Goal: Task Accomplishment & Management: Manage account settings

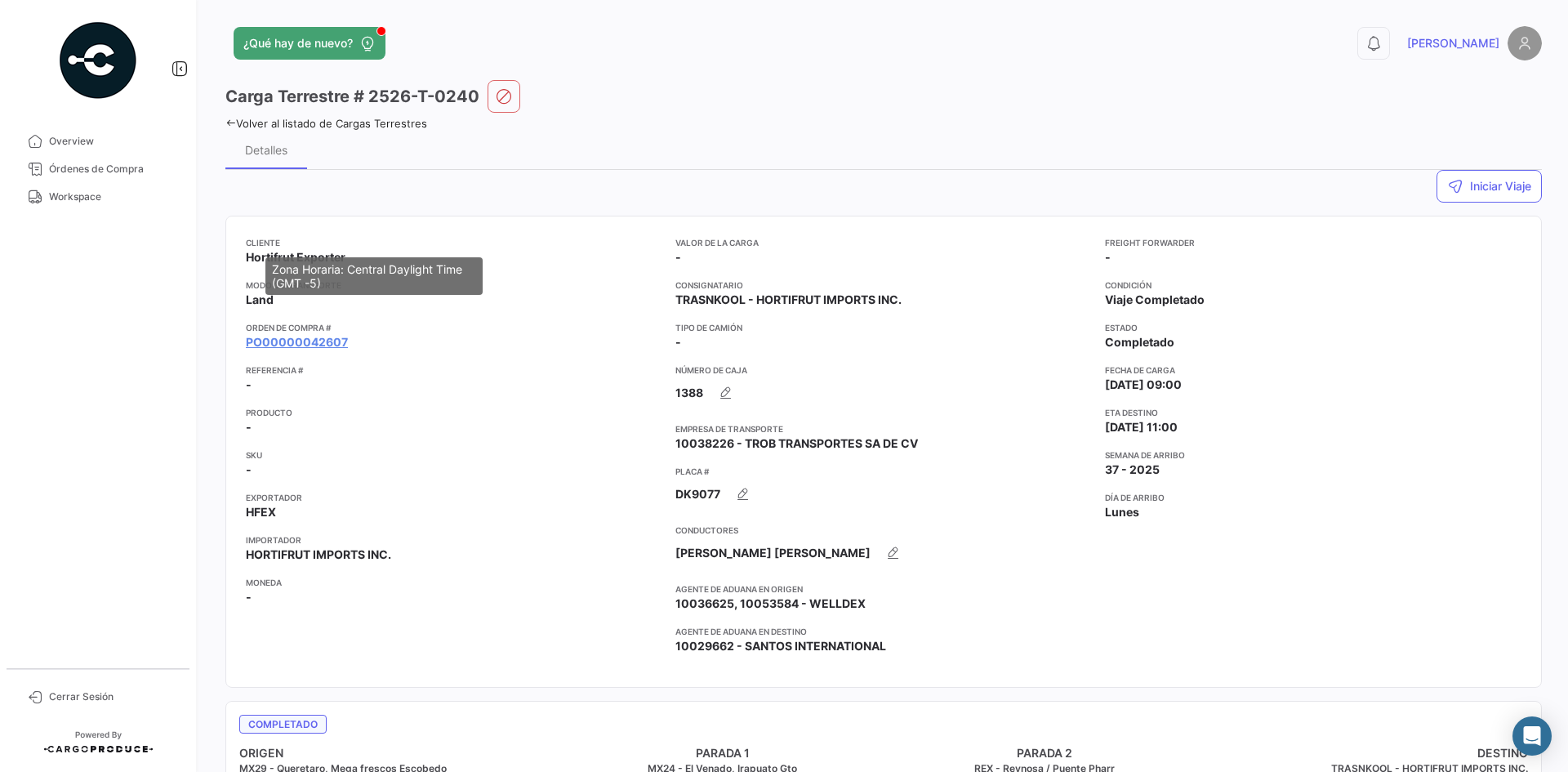
scroll to position [1588, 0]
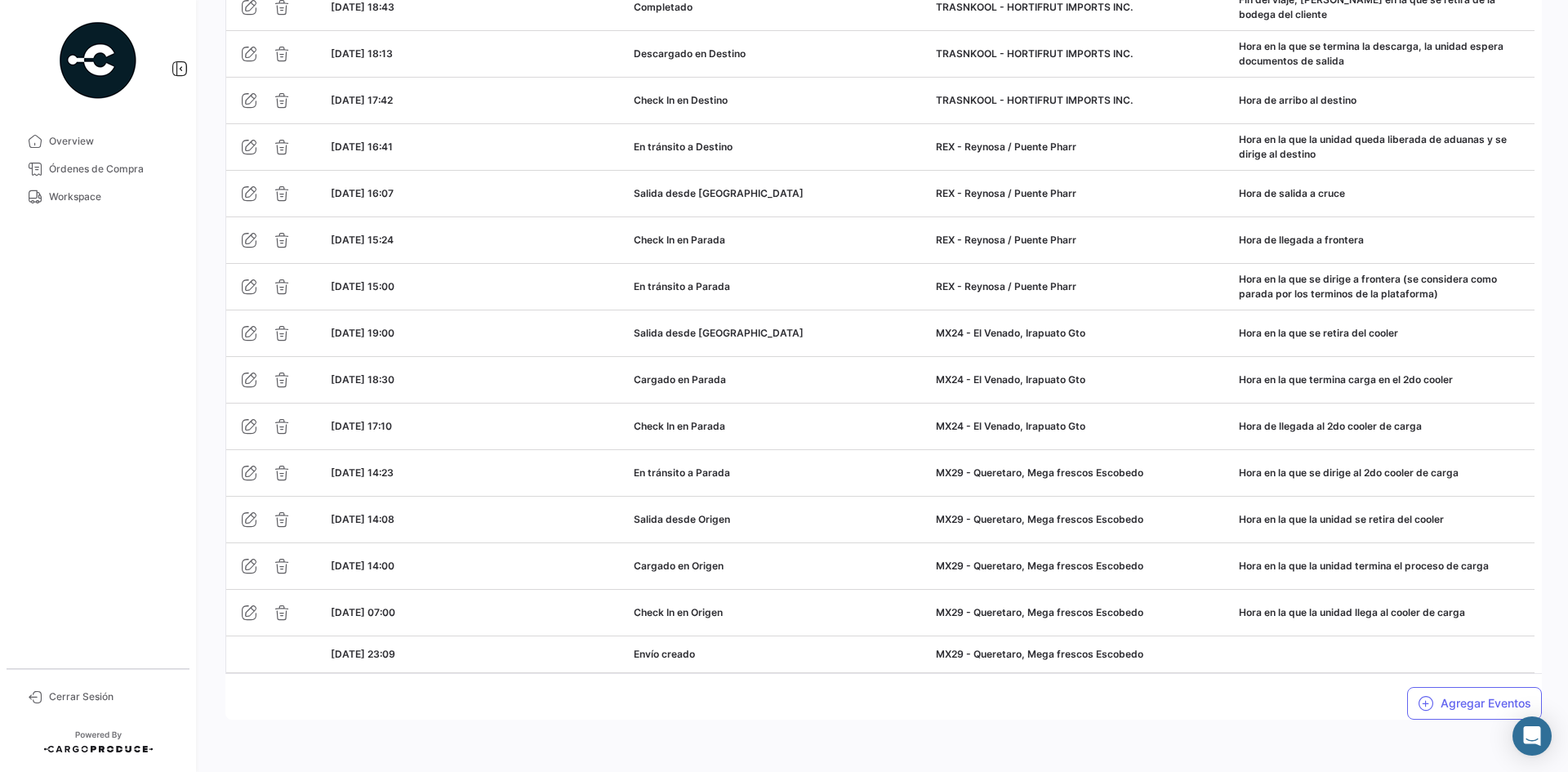
click at [82, 211] on mat-nav-list "Overview Órdenes de Compra Workspace" at bounding box center [97, 391] width 196 height 541
click at [87, 203] on span "Workspace" at bounding box center [113, 197] width 128 height 15
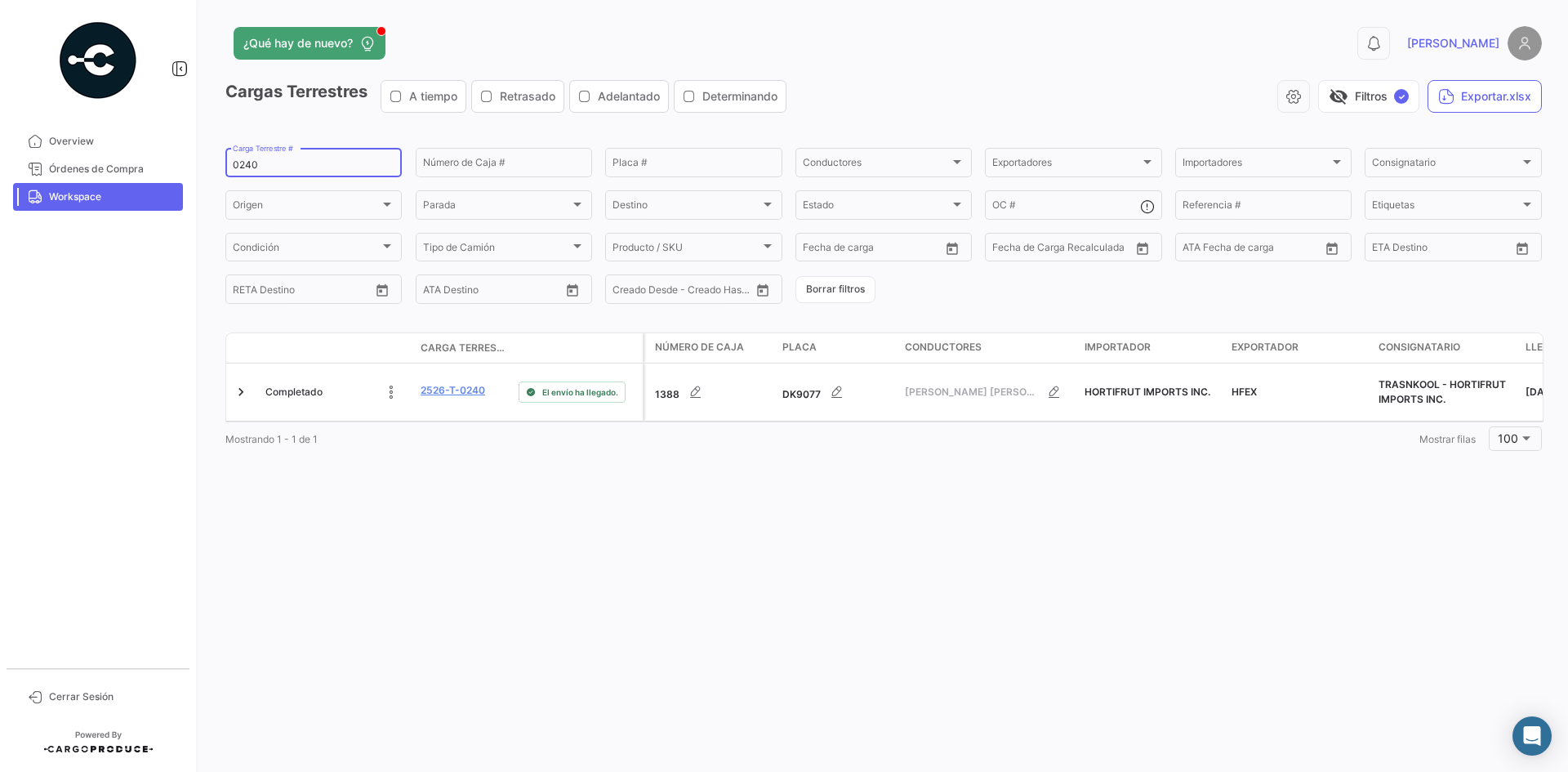
click at [247, 165] on input "0240" at bounding box center [314, 165] width 162 height 12
paste input "71"
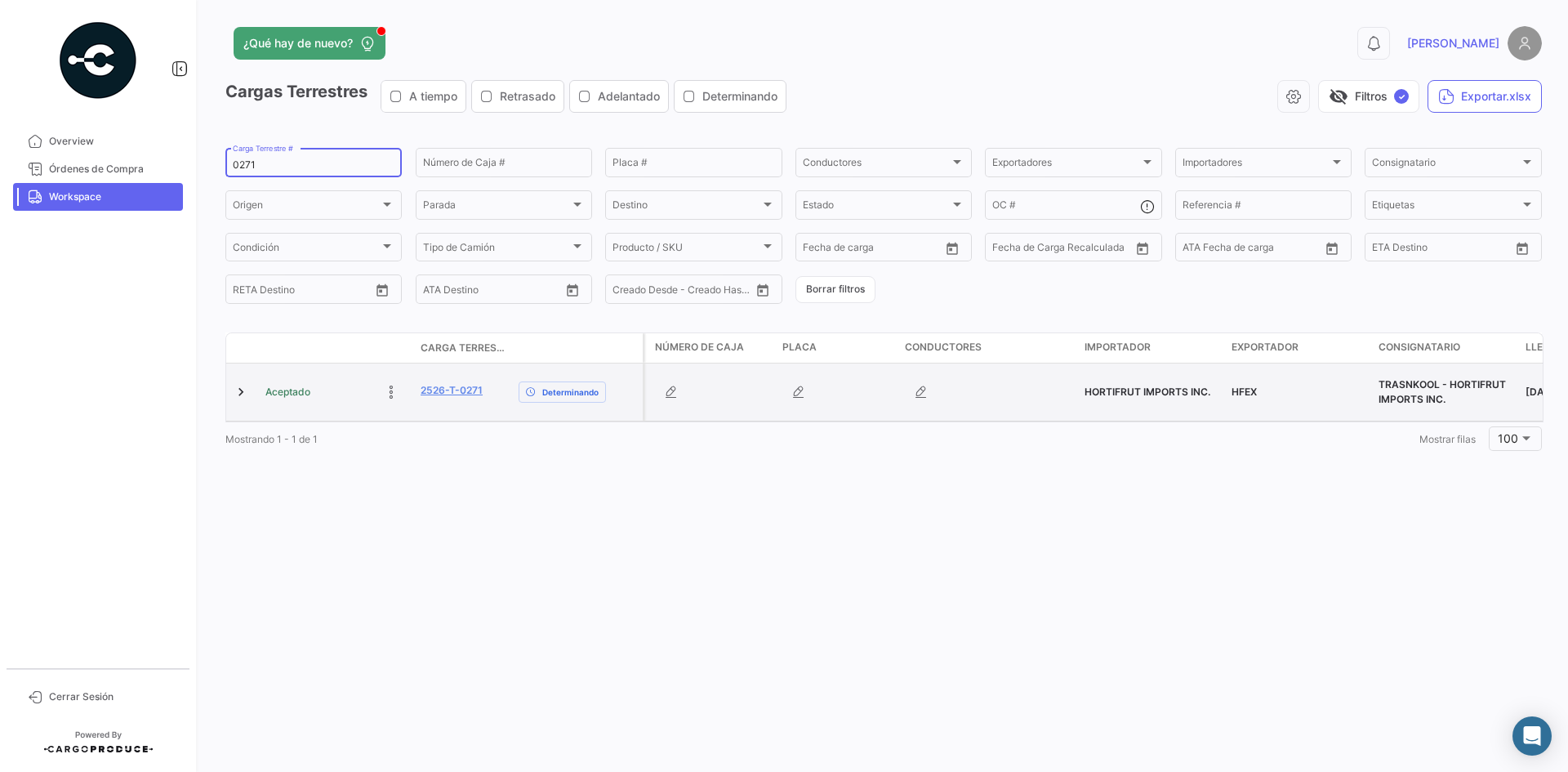
type input "0271"
click at [232, 384] on datatable-body-cell at bounding box center [242, 392] width 33 height 58
click at [239, 385] on link at bounding box center [241, 392] width 16 height 16
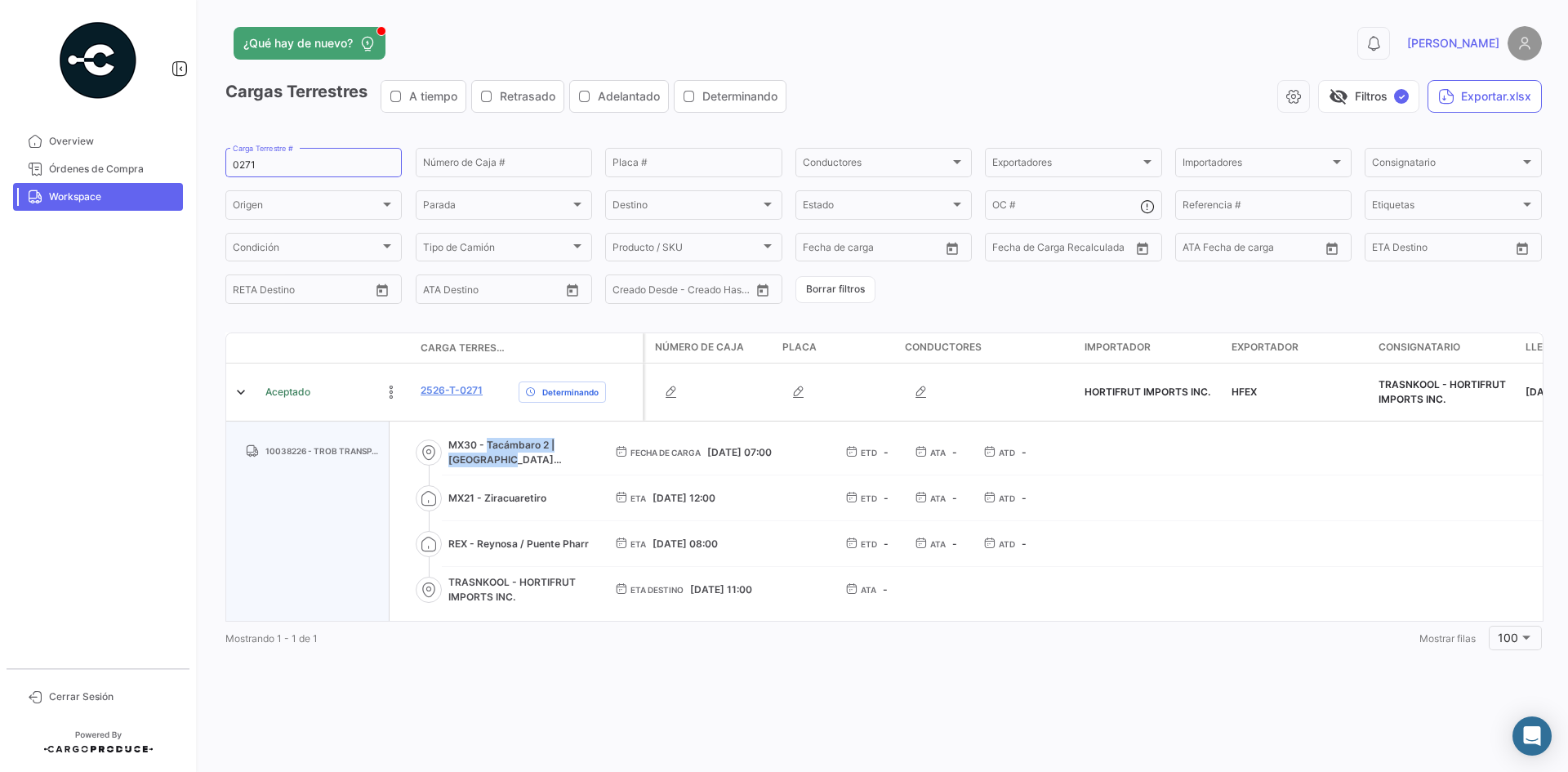
drag, startPoint x: 485, startPoint y: 433, endPoint x: 505, endPoint y: 442, distance: 21.9
click at [505, 442] on span "MX30 - Tacámbaro 2 | [GEOGRAPHIC_DATA][PERSON_NAME]" at bounding box center [518, 452] width 141 height 29
copy span "Tacámbaro 2 | La [PERSON_NAME]"
drag, startPoint x: 485, startPoint y: 488, endPoint x: 551, endPoint y: 492, distance: 66.1
click at [551, 492] on span "MX21 - Ziracuaretiro" at bounding box center [518, 498] width 141 height 15
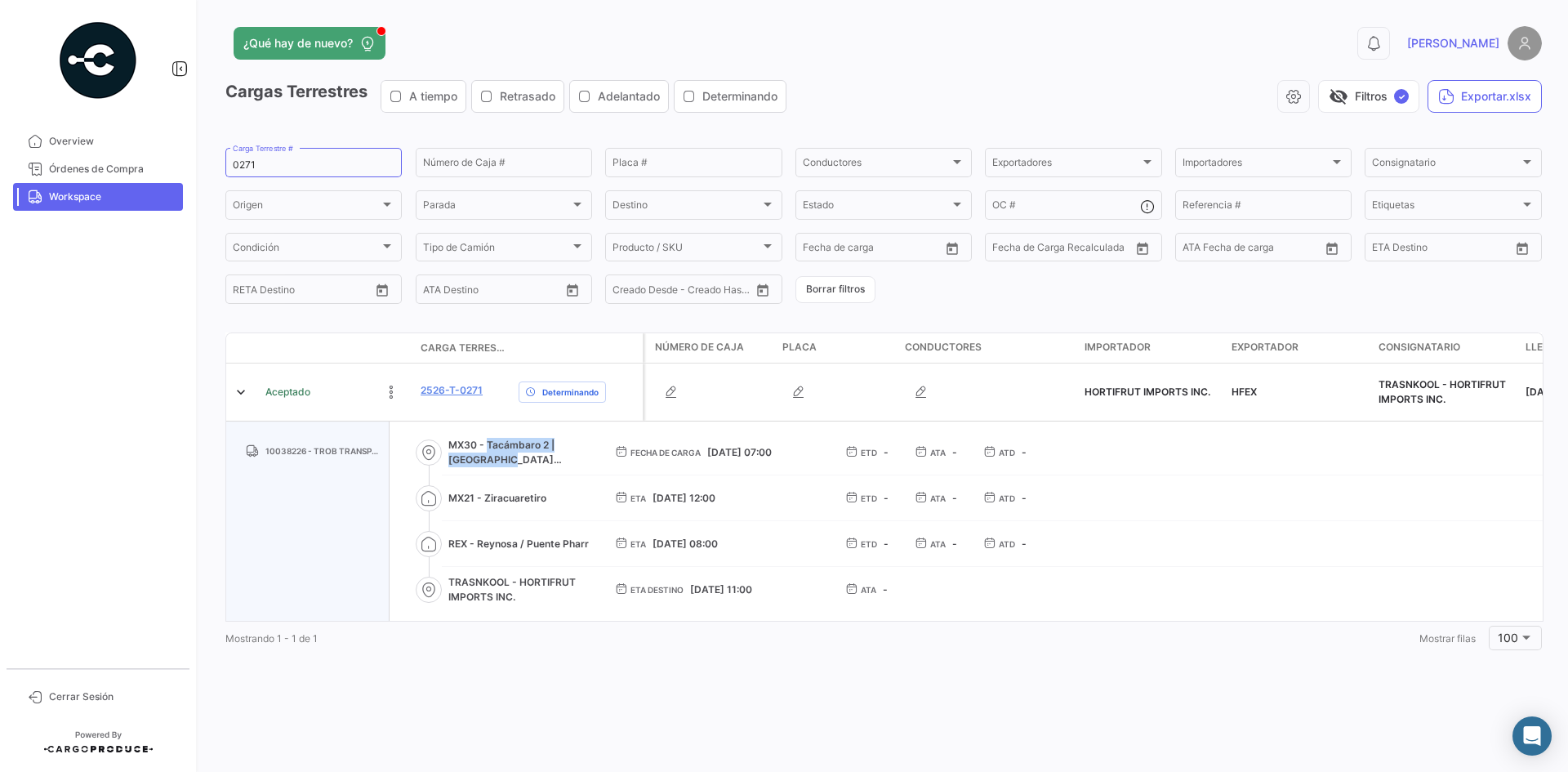
copy span "Ziracuaretiro"
drag, startPoint x: 476, startPoint y: 534, endPoint x: 519, endPoint y: 531, distance: 43.1
click at [519, 537] on span "REX - Reynosa / Puente Pharr" at bounding box center [518, 544] width 141 height 15
copy span "[PERSON_NAME]"
click at [286, 521] on div "10038226 - TROB TRANSPORTES SA DE CV" at bounding box center [307, 521] width 163 height 199
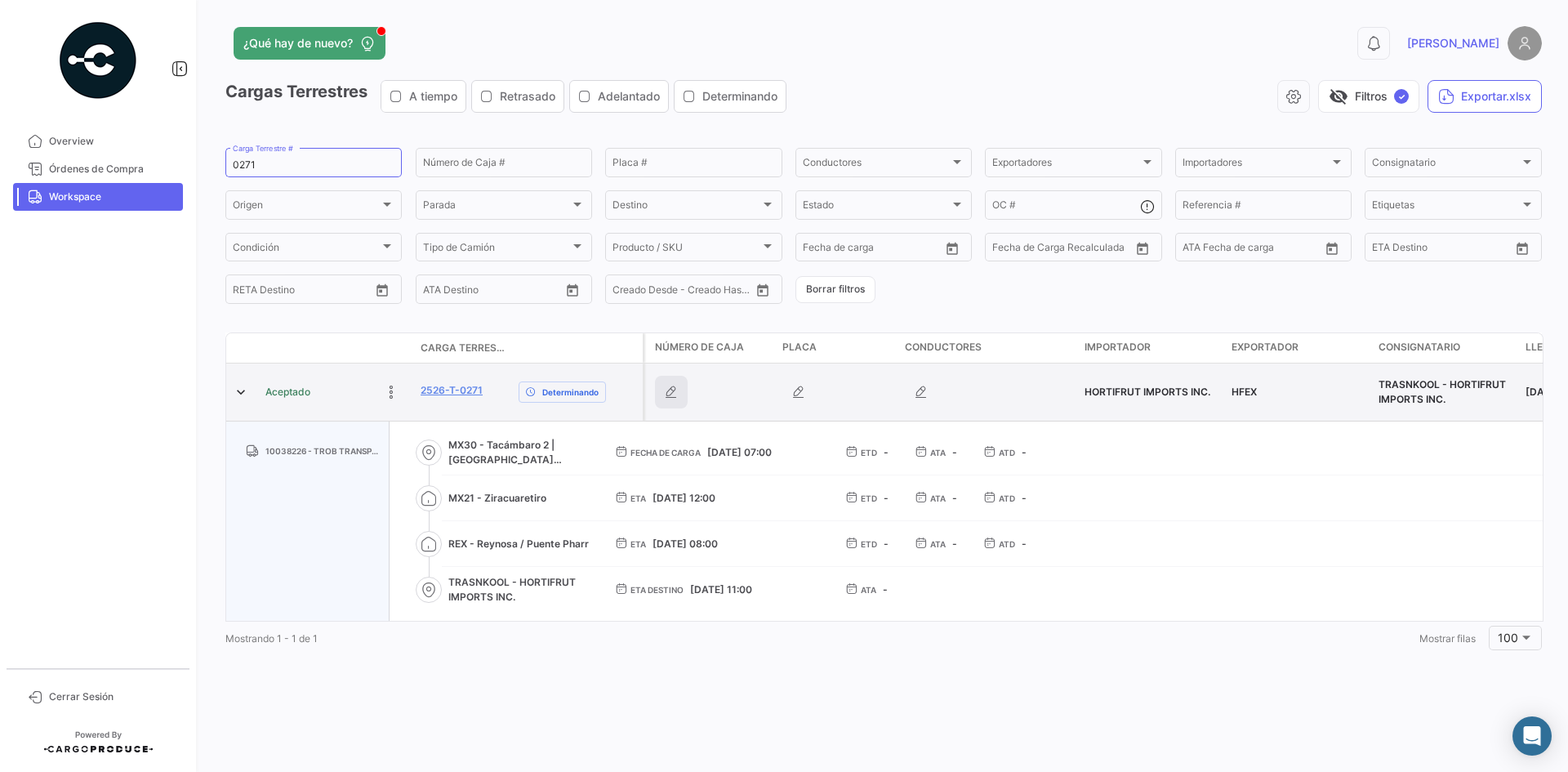
click at [667, 391] on icon "button" at bounding box center [671, 392] width 16 height 16
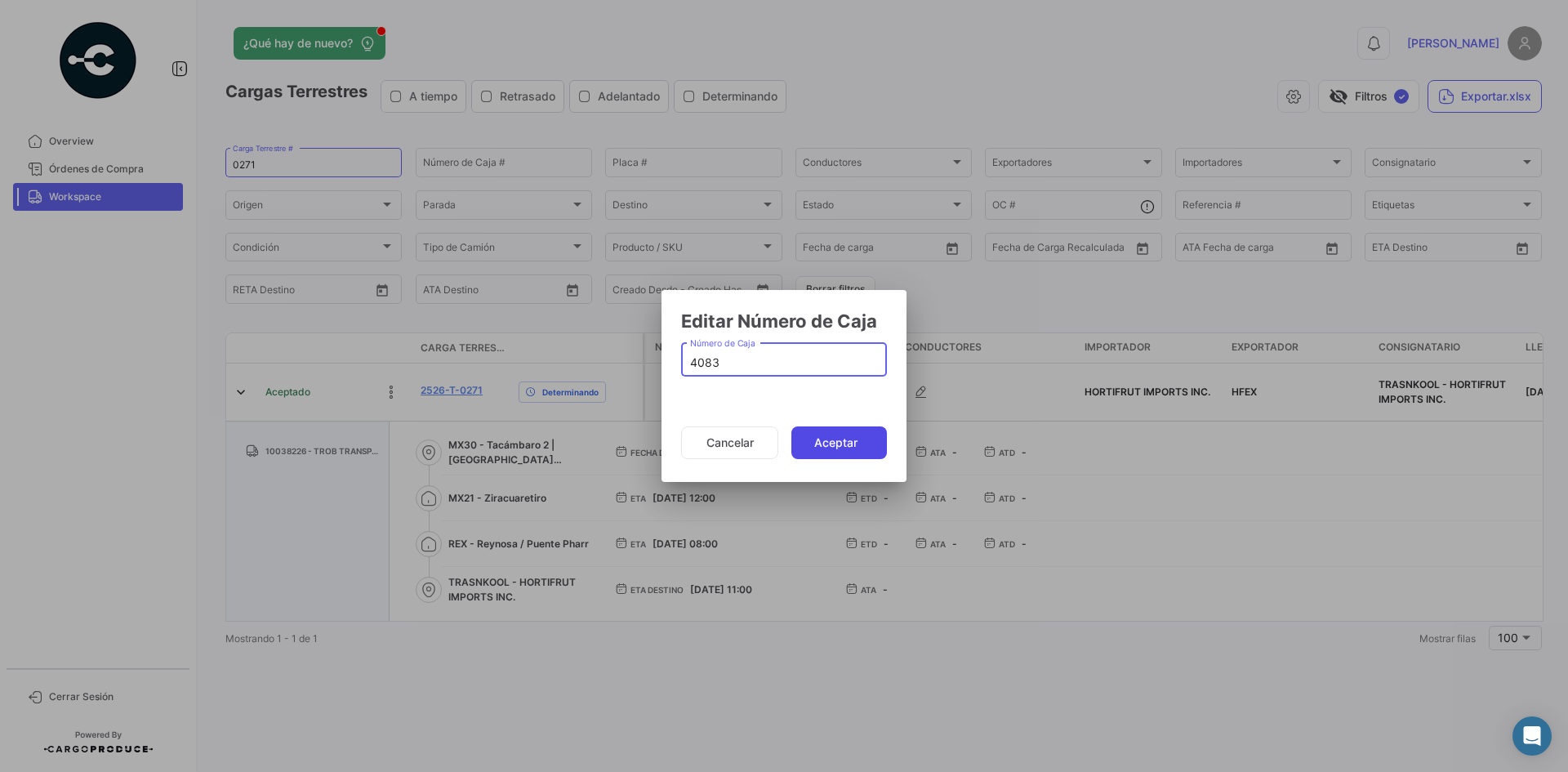
type input "4083"
click at [850, 453] on button "Aceptar" at bounding box center [839, 442] width 96 height 33
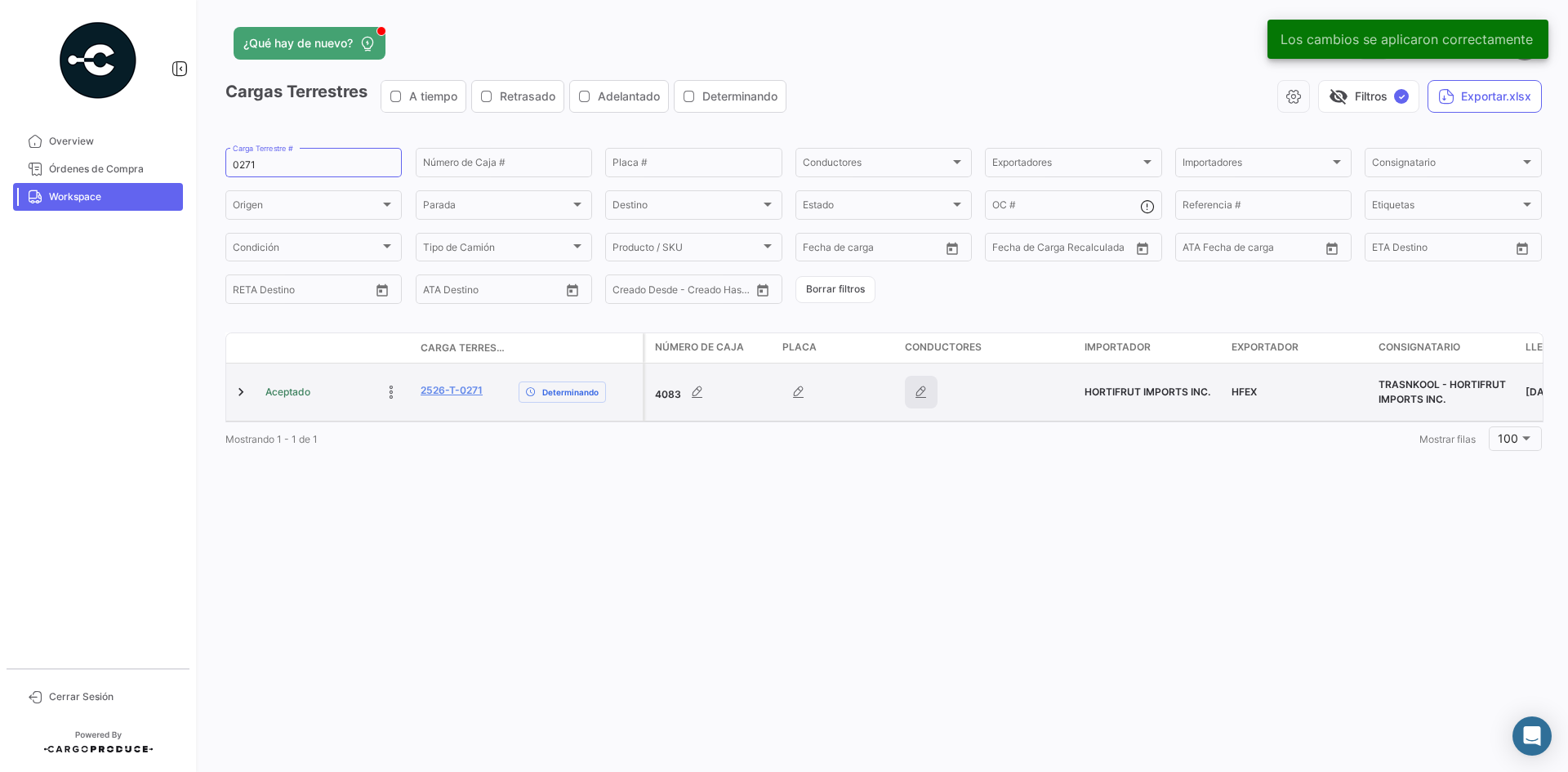
click at [925, 384] on icon "button" at bounding box center [920, 392] width 16 height 16
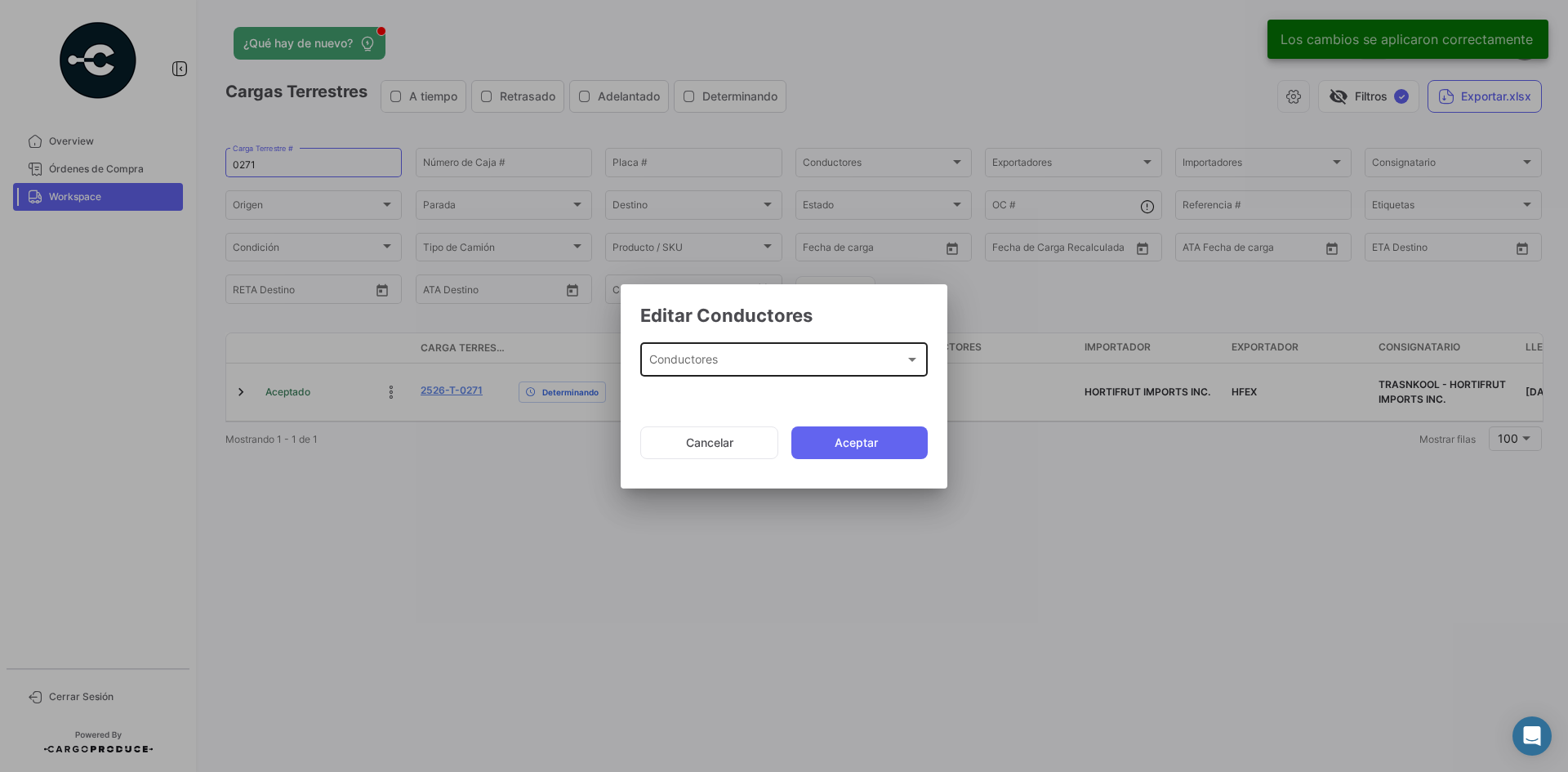
click at [741, 349] on div "Conductores Conductores" at bounding box center [784, 358] width 270 height 37
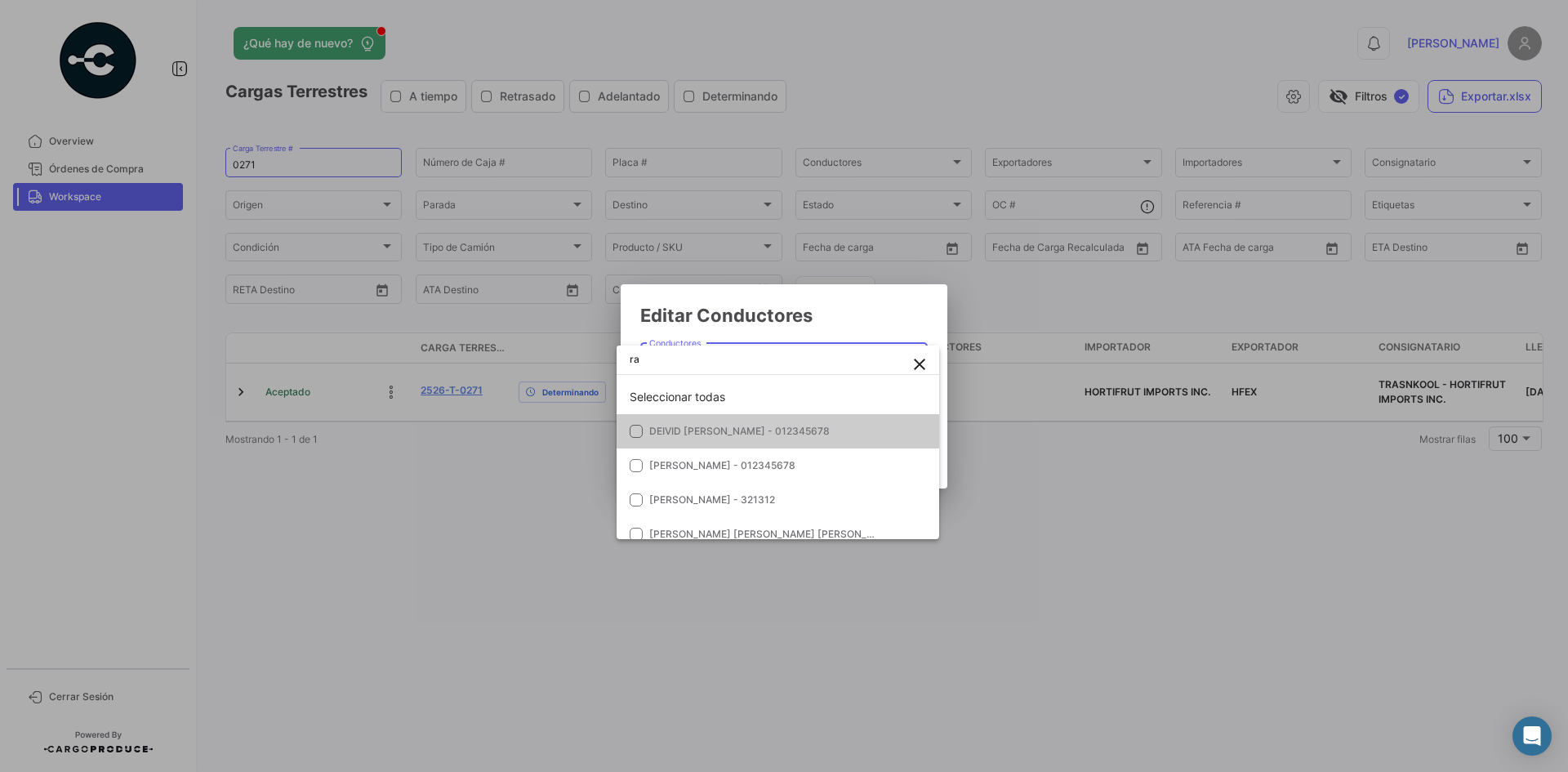
type input "r"
type input "[PERSON_NAME]"
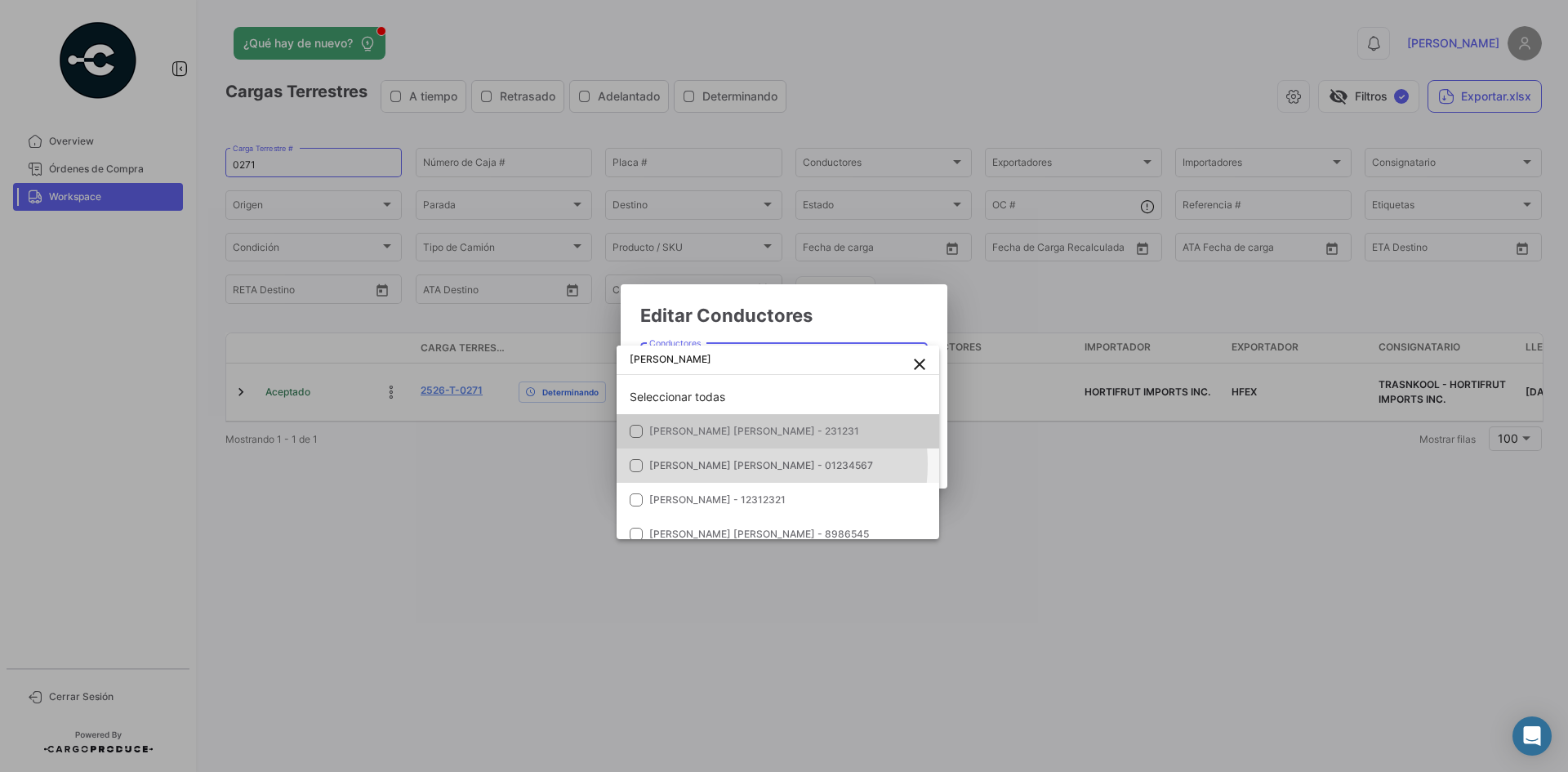
click at [759, 464] on span "[PERSON_NAME] [PERSON_NAME] - 01234567" at bounding box center [761, 465] width 224 height 12
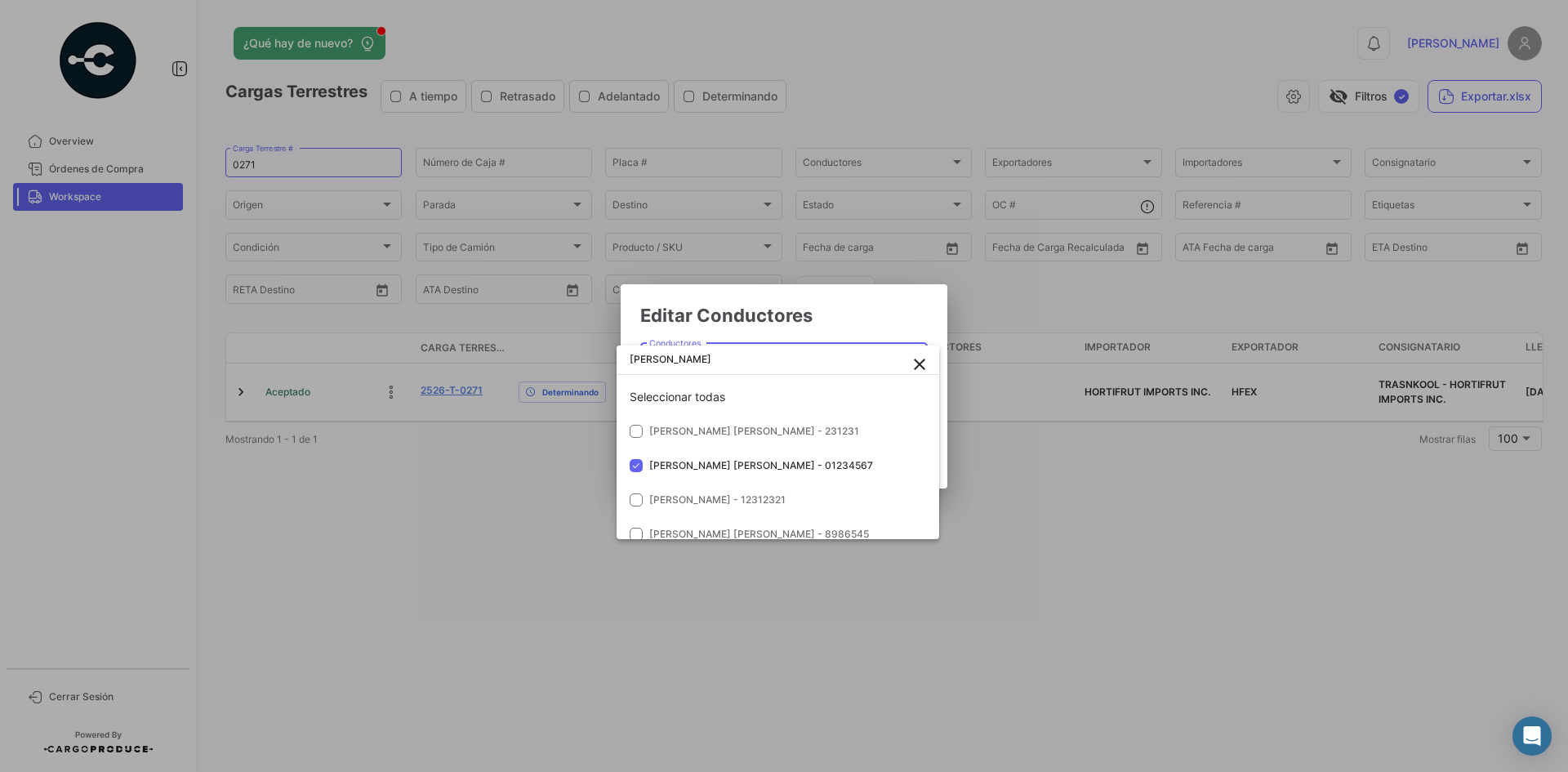
click at [858, 313] on div at bounding box center [784, 386] width 1568 height 772
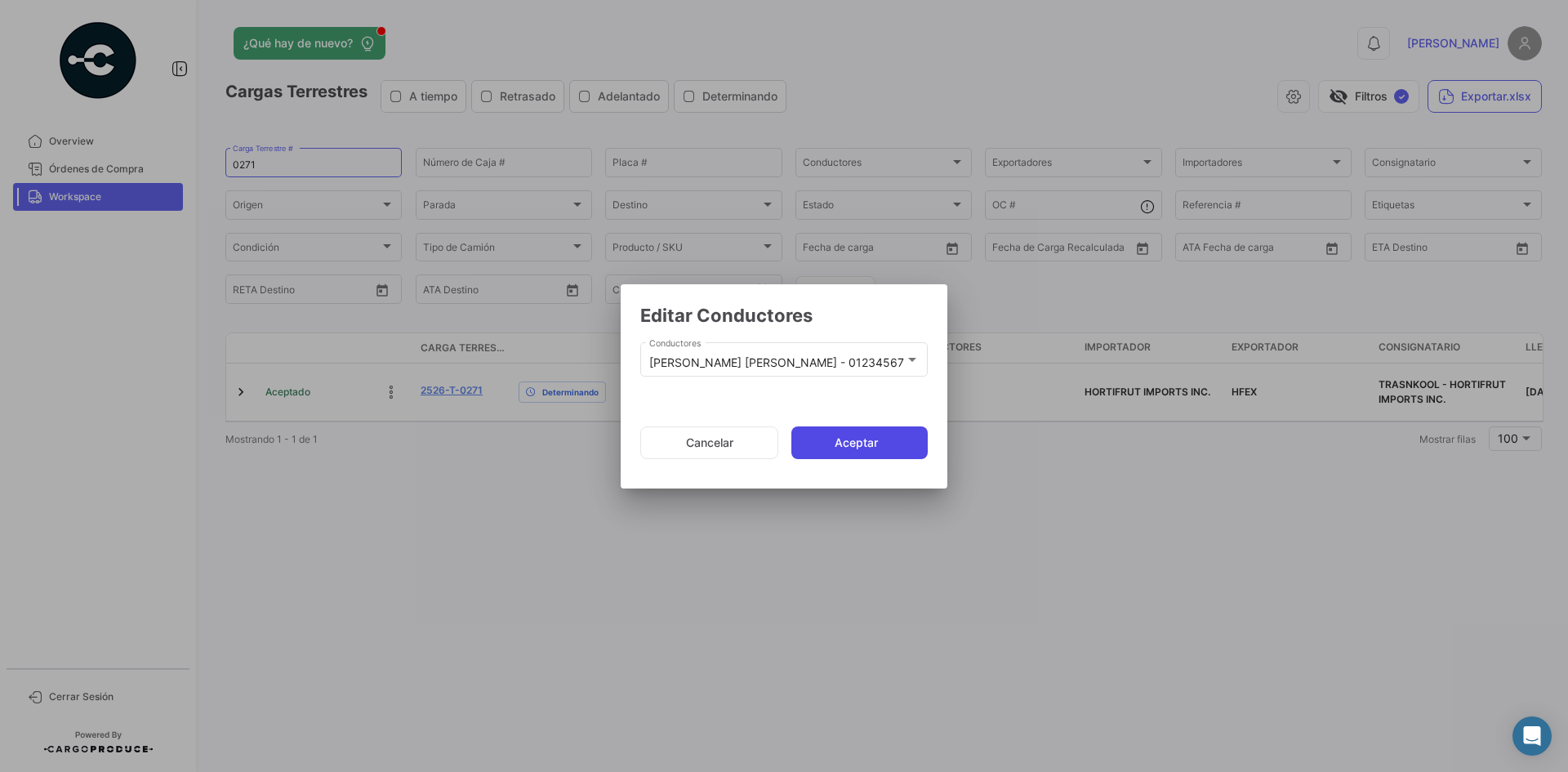
click at [843, 436] on button "Aceptar" at bounding box center [859, 442] width 136 height 33
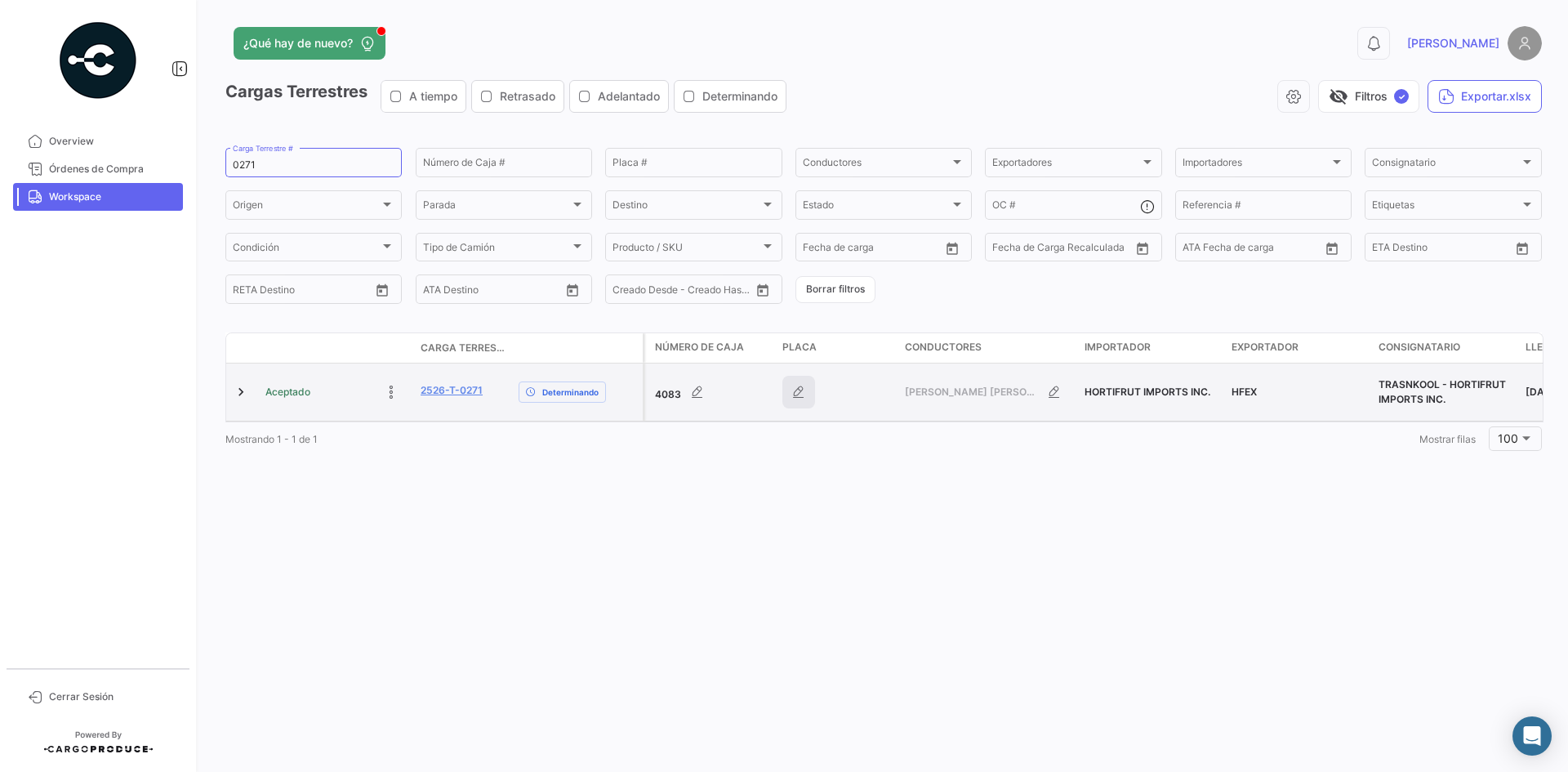
click at [791, 388] on icon "button" at bounding box center [798, 392] width 16 height 16
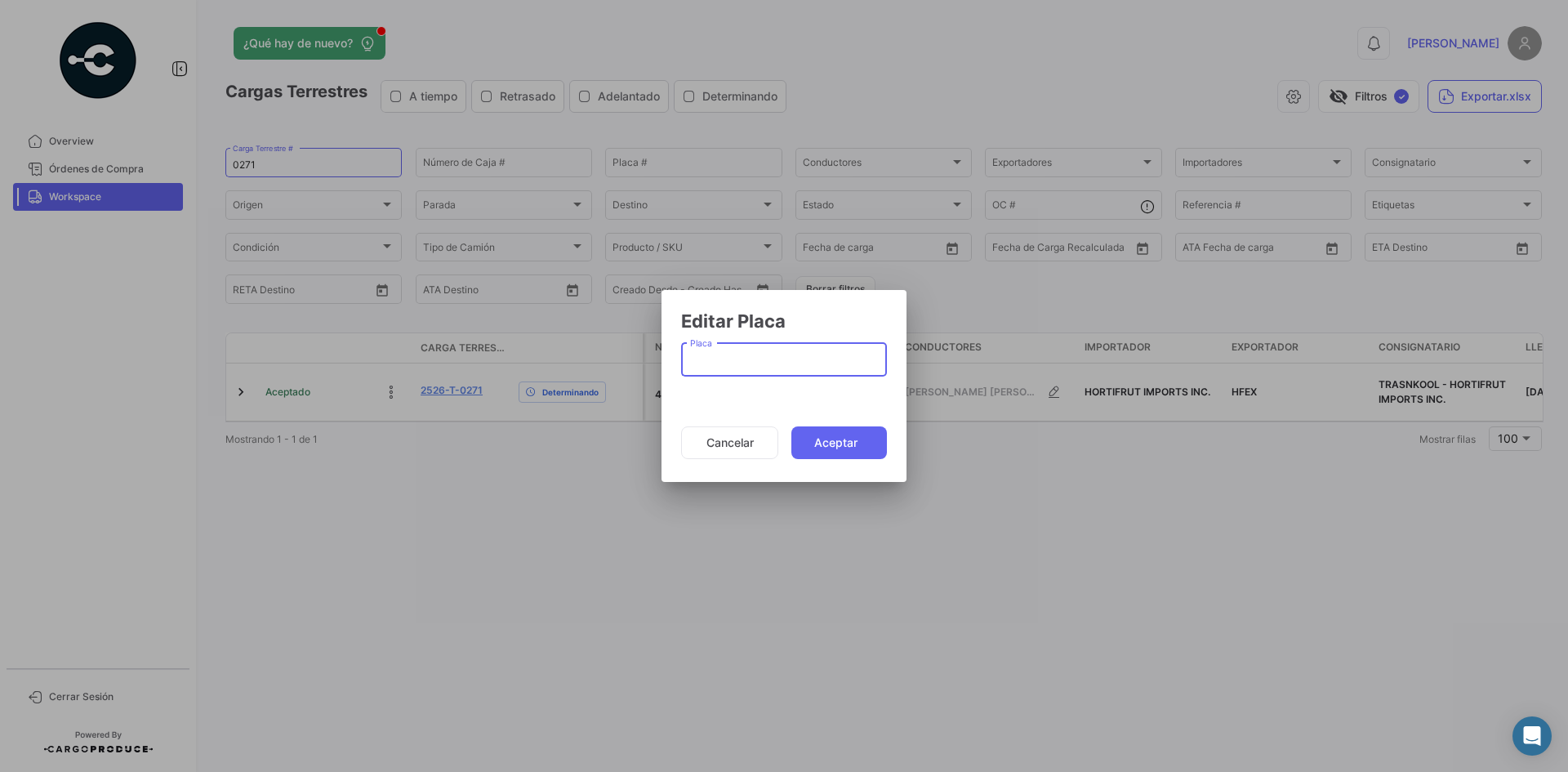
paste input "34US9P"
type input "34US9P"
click at [854, 443] on button "Aceptar" at bounding box center [839, 442] width 96 height 33
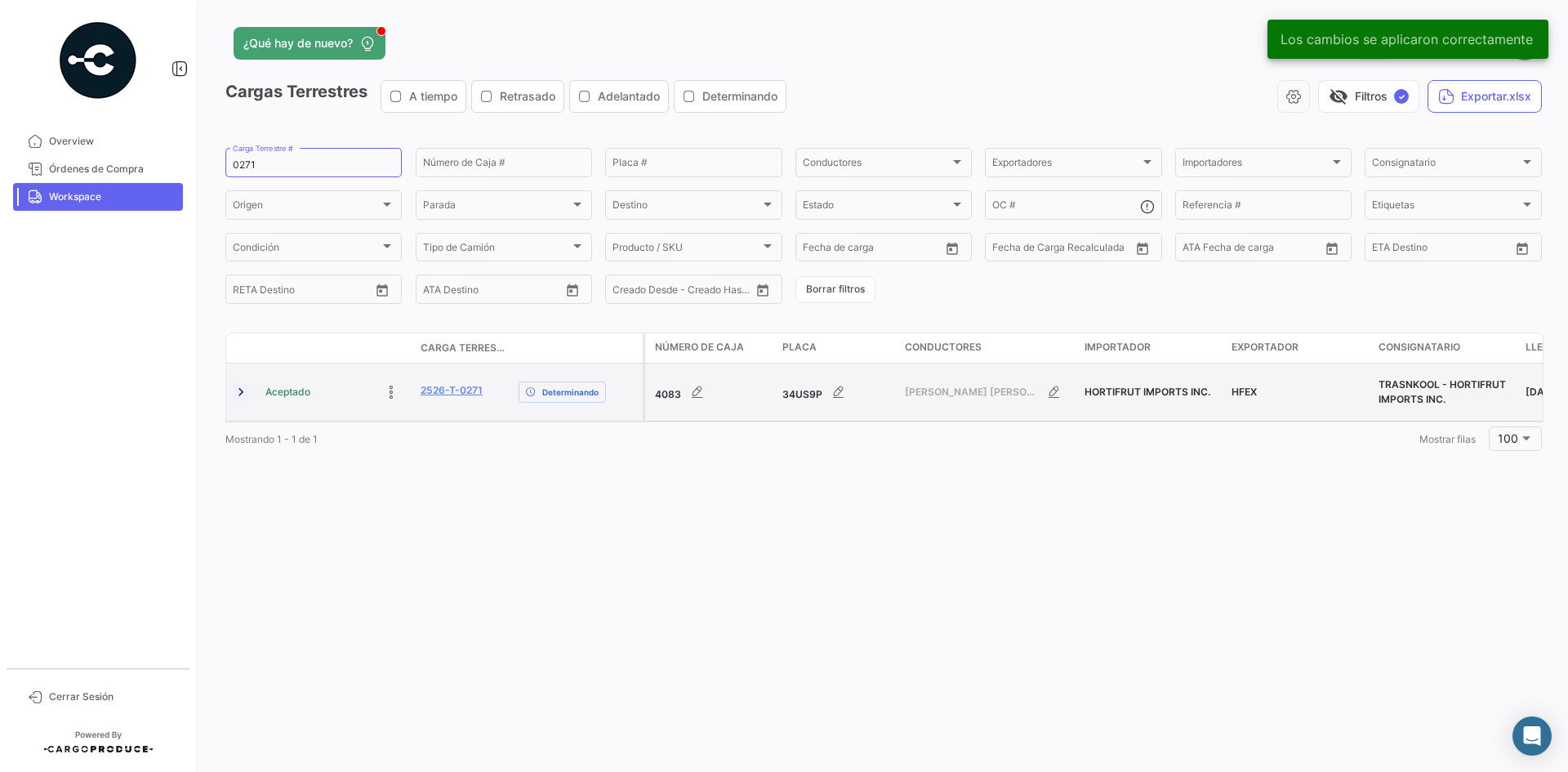
click at [237, 391] on link at bounding box center [241, 392] width 16 height 16
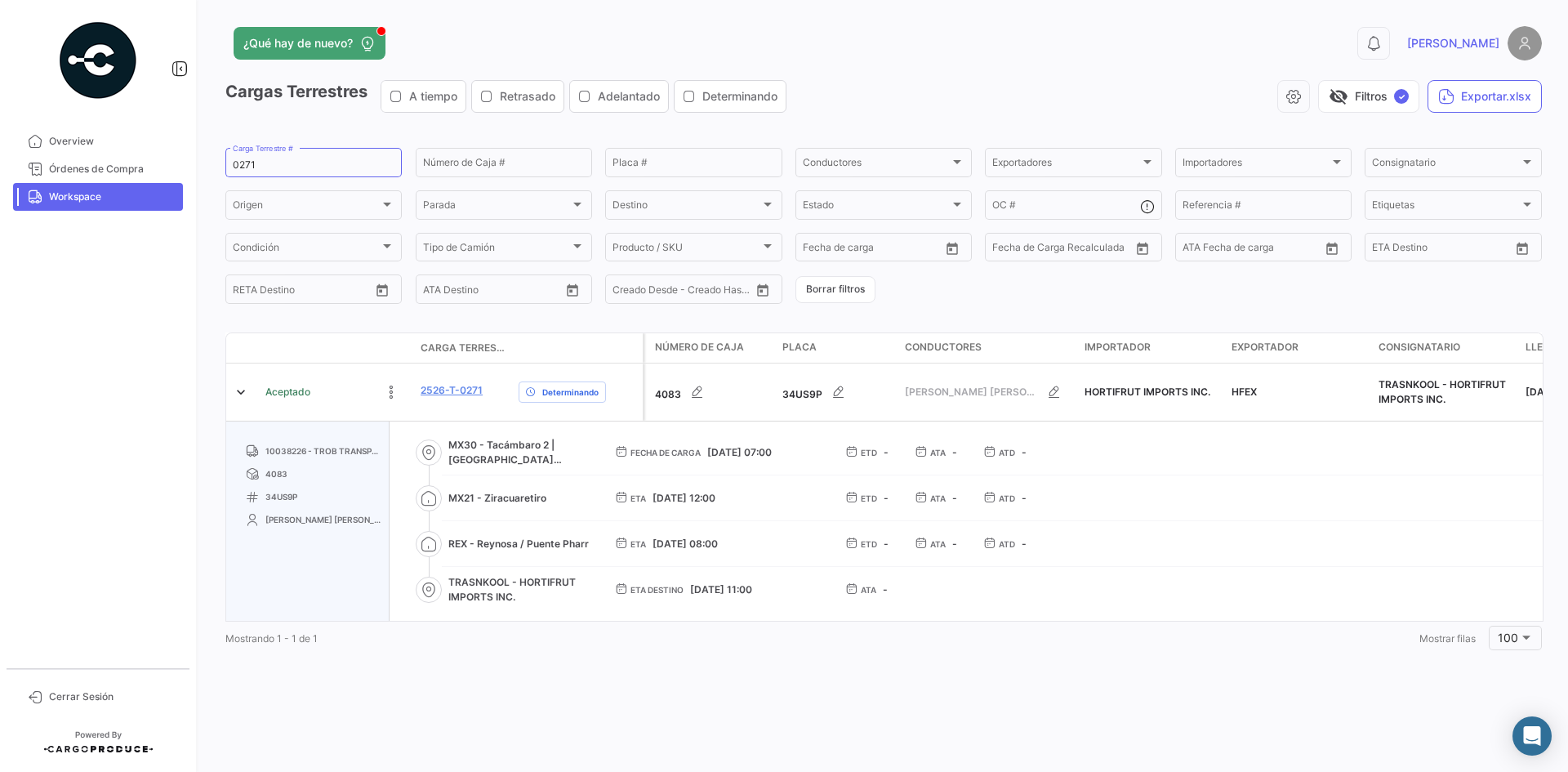
click at [140, 206] on link "Workspace" at bounding box center [98, 196] width 170 height 27
click at [113, 193] on span "Workspace" at bounding box center [113, 197] width 128 height 15
click at [240, 164] on input "0271" at bounding box center [314, 165] width 162 height 12
paste input "62"
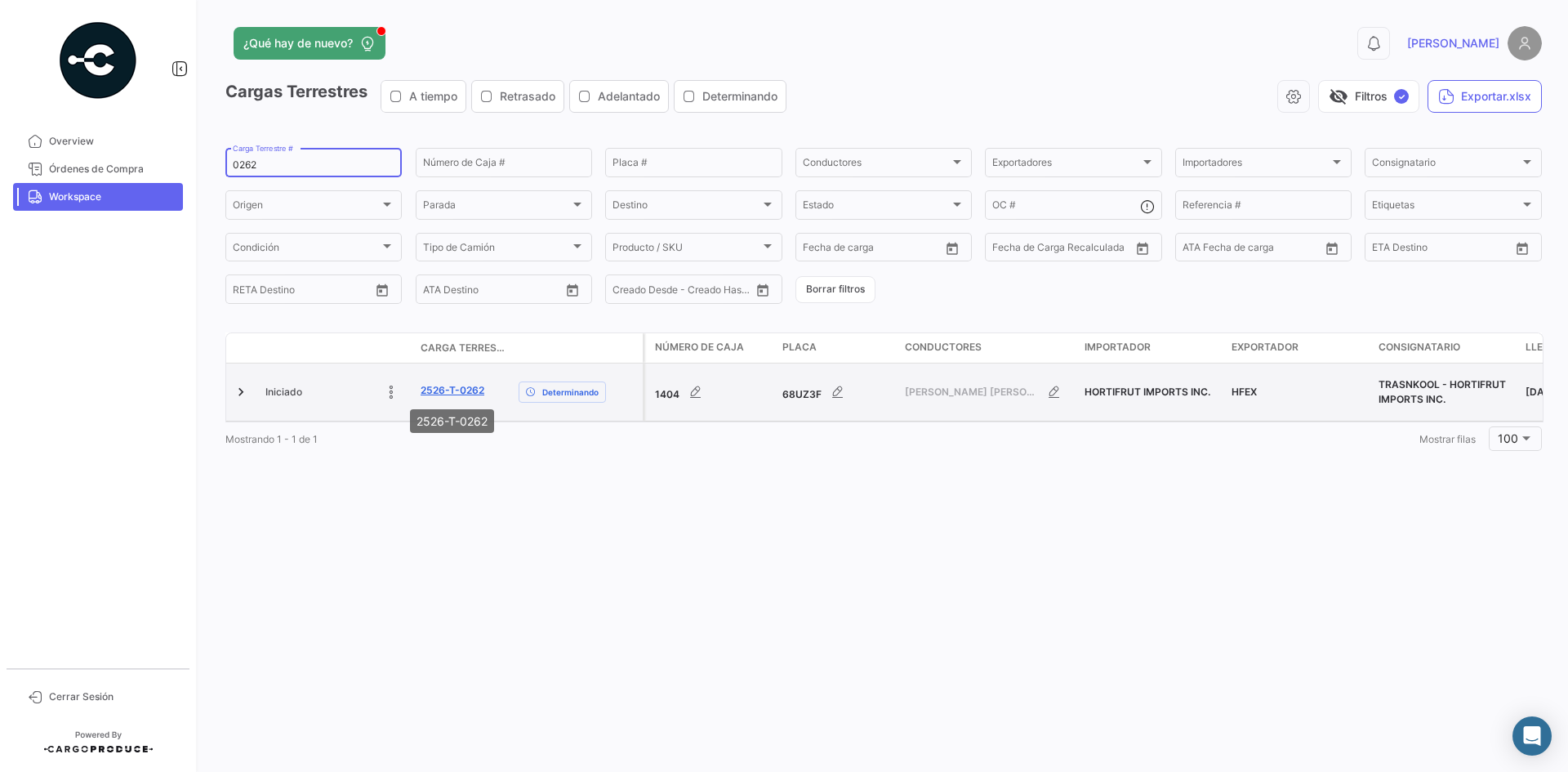
type input "0262"
click at [464, 391] on link "2526-T-0262" at bounding box center [453, 390] width 64 height 15
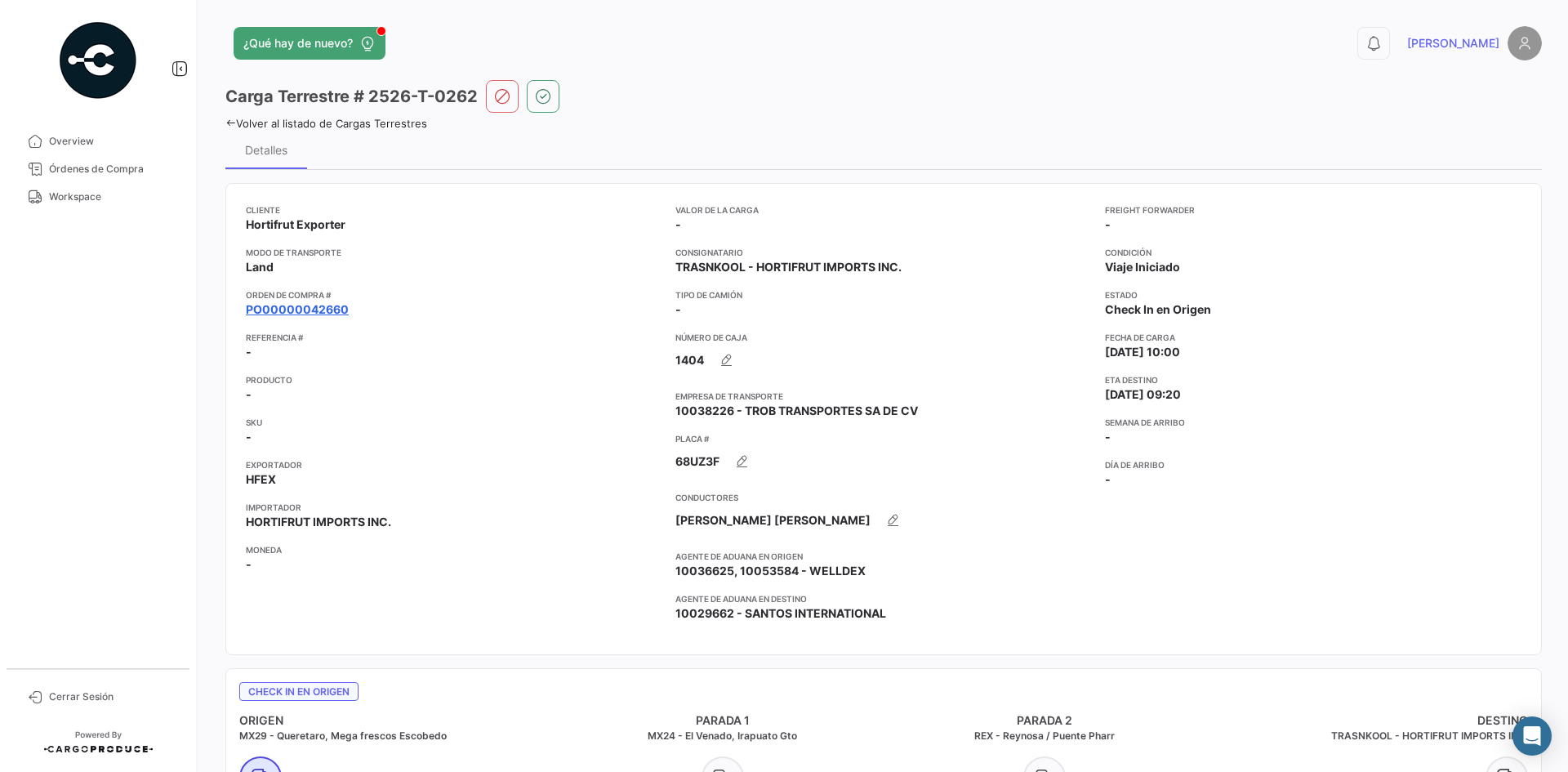
click at [332, 301] on link "PO00000042660" at bounding box center [297, 309] width 103 height 16
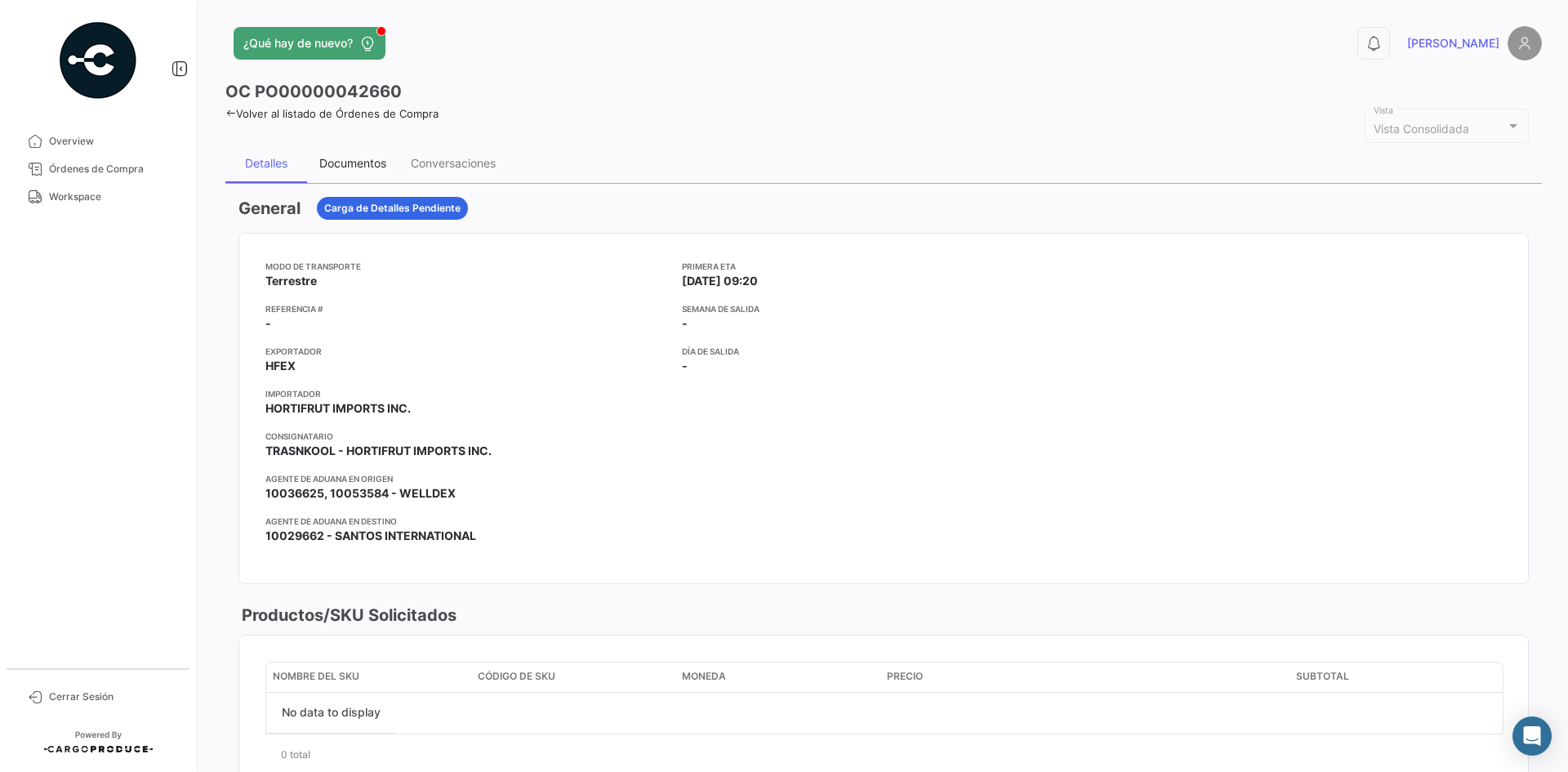
click at [360, 160] on div "Documentos" at bounding box center [353, 163] width 67 height 14
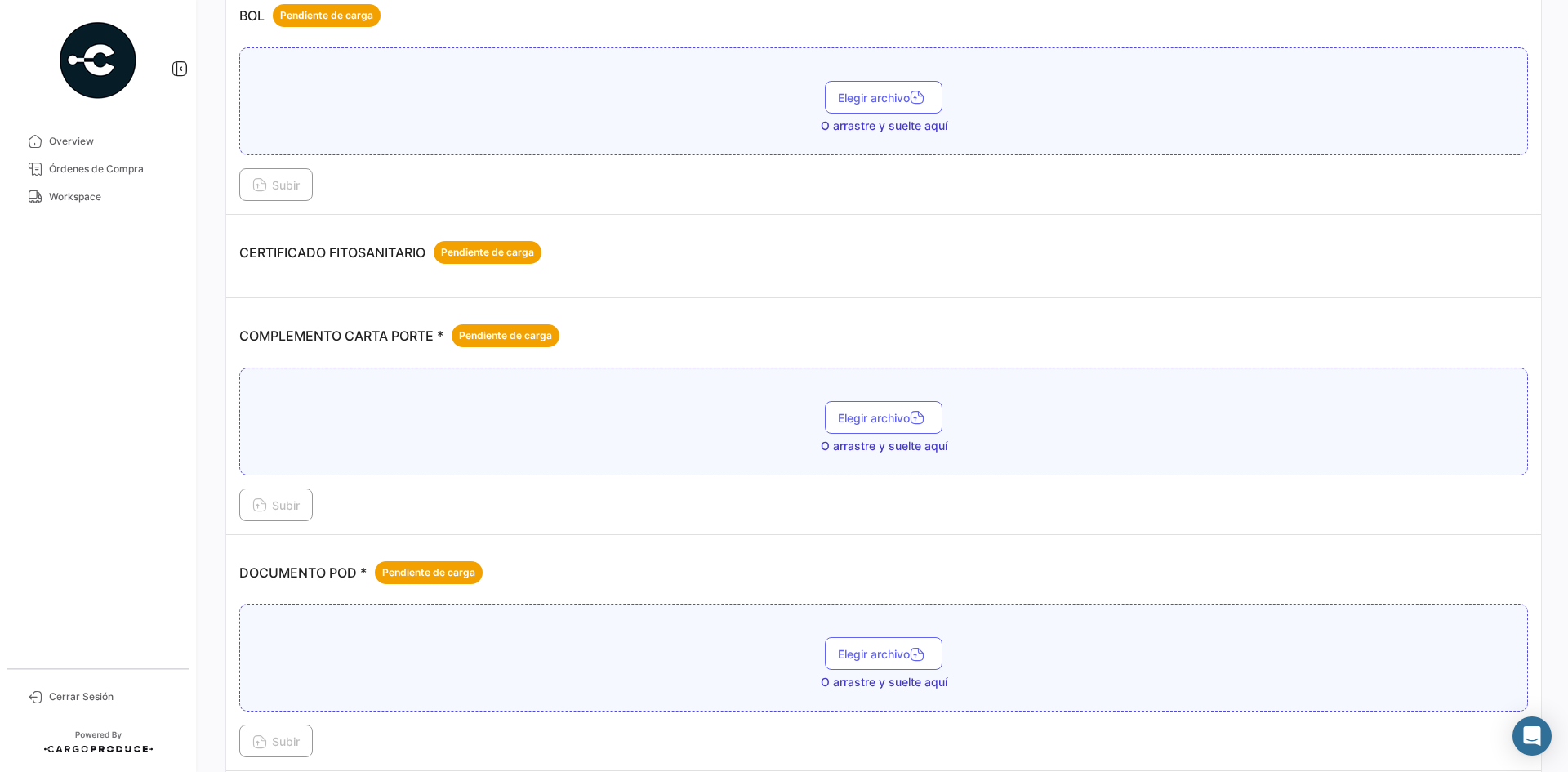
scroll to position [246, 0]
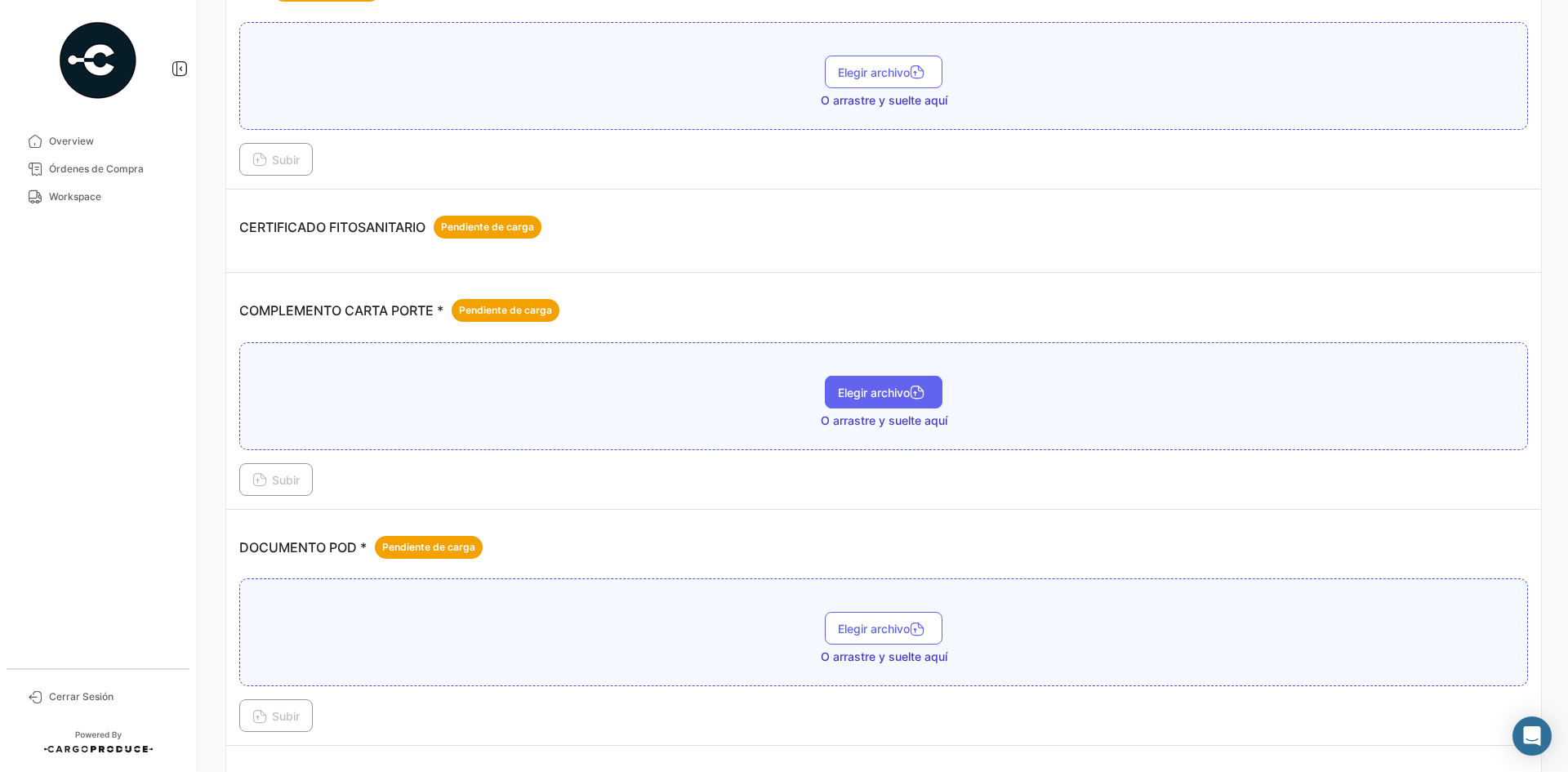
click at [830, 402] on button "Elegir archivo" at bounding box center [883, 392] width 118 height 33
click at [296, 474] on span "Subir" at bounding box center [276, 480] width 47 height 14
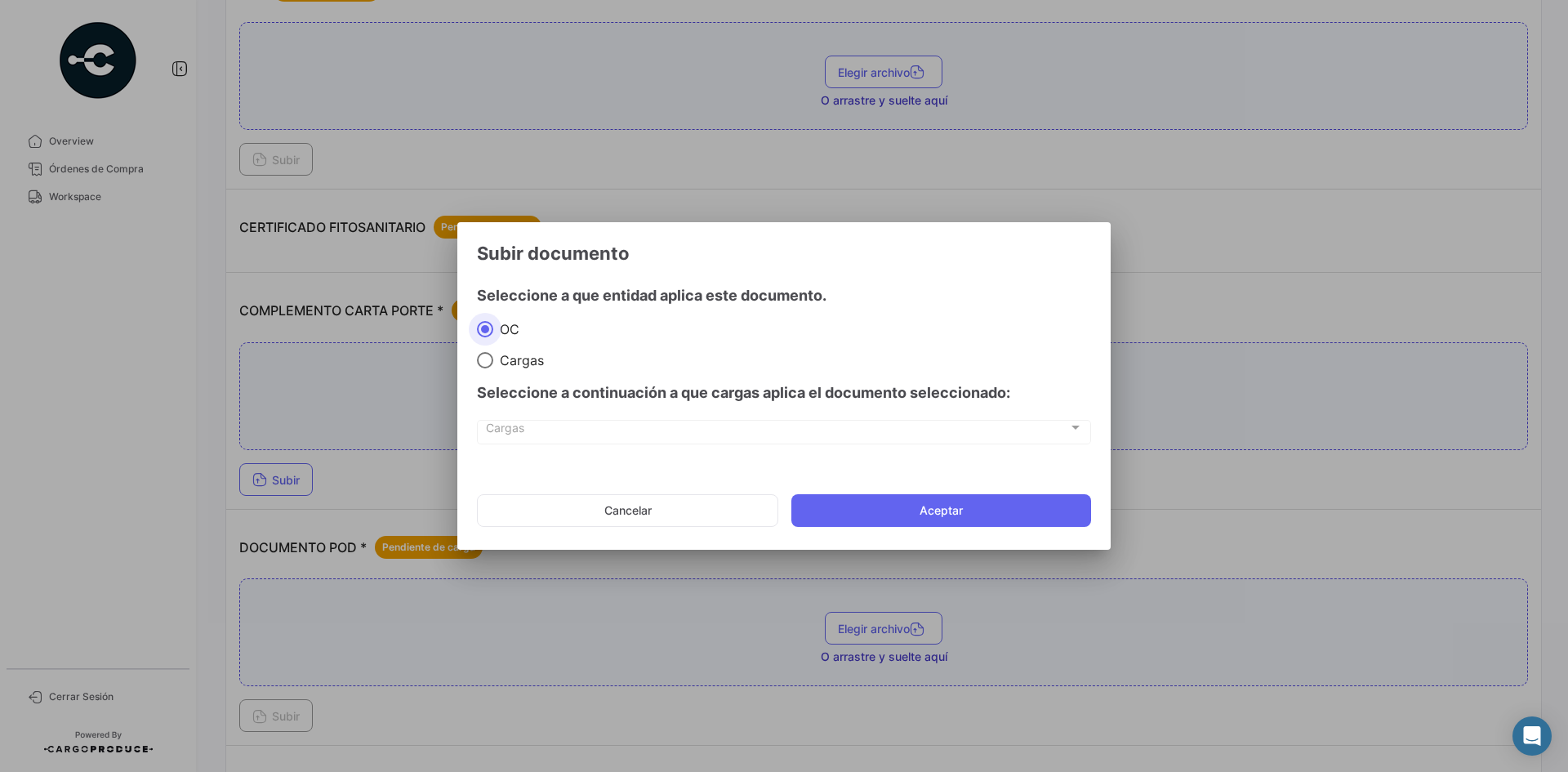
click at [489, 365] on span at bounding box center [485, 360] width 16 height 16
click at [489, 365] on input "Cargas" at bounding box center [485, 360] width 16 height 16
radio input "true"
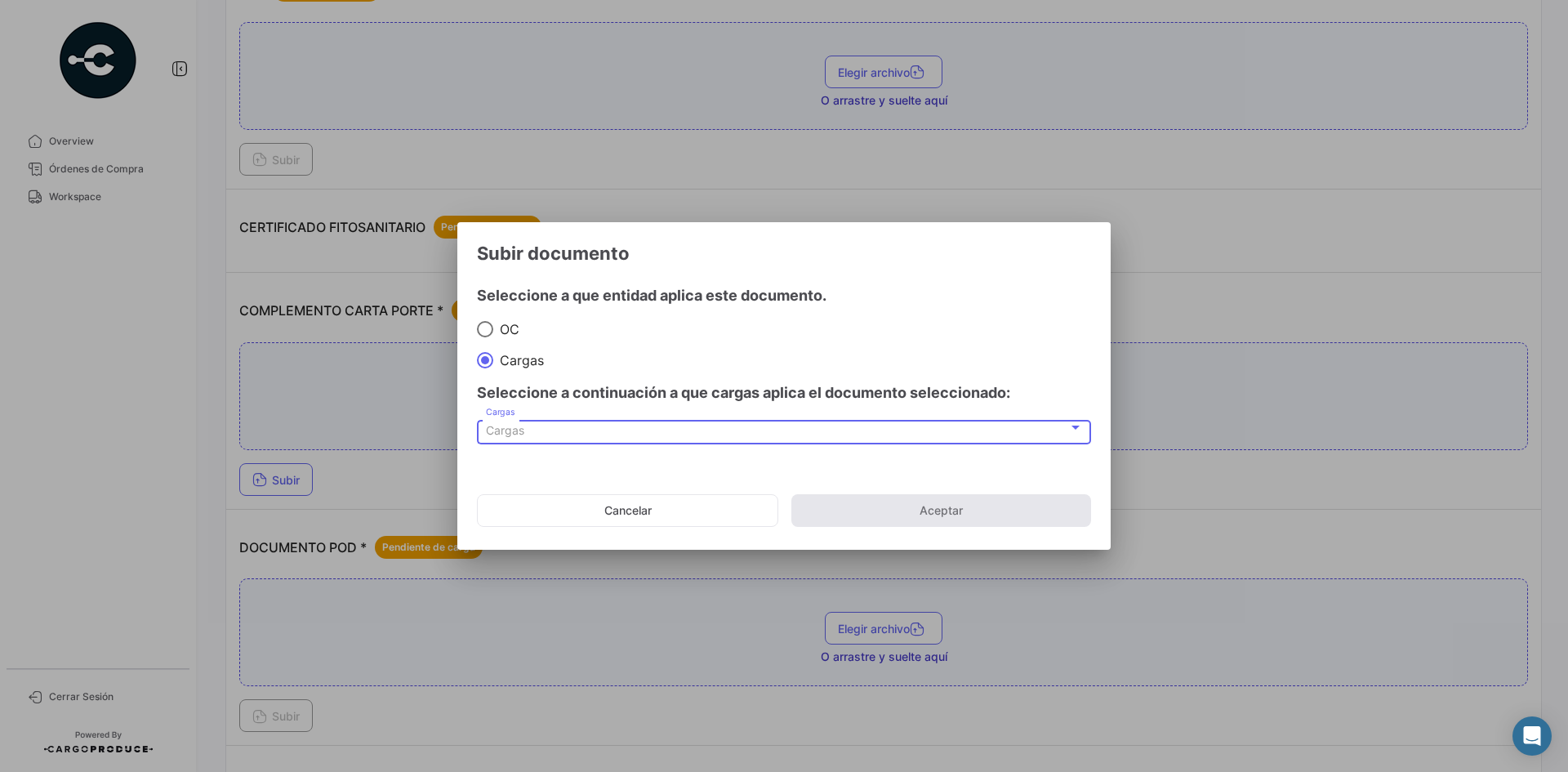
click at [541, 435] on div "Cargas" at bounding box center [776, 431] width 582 height 14
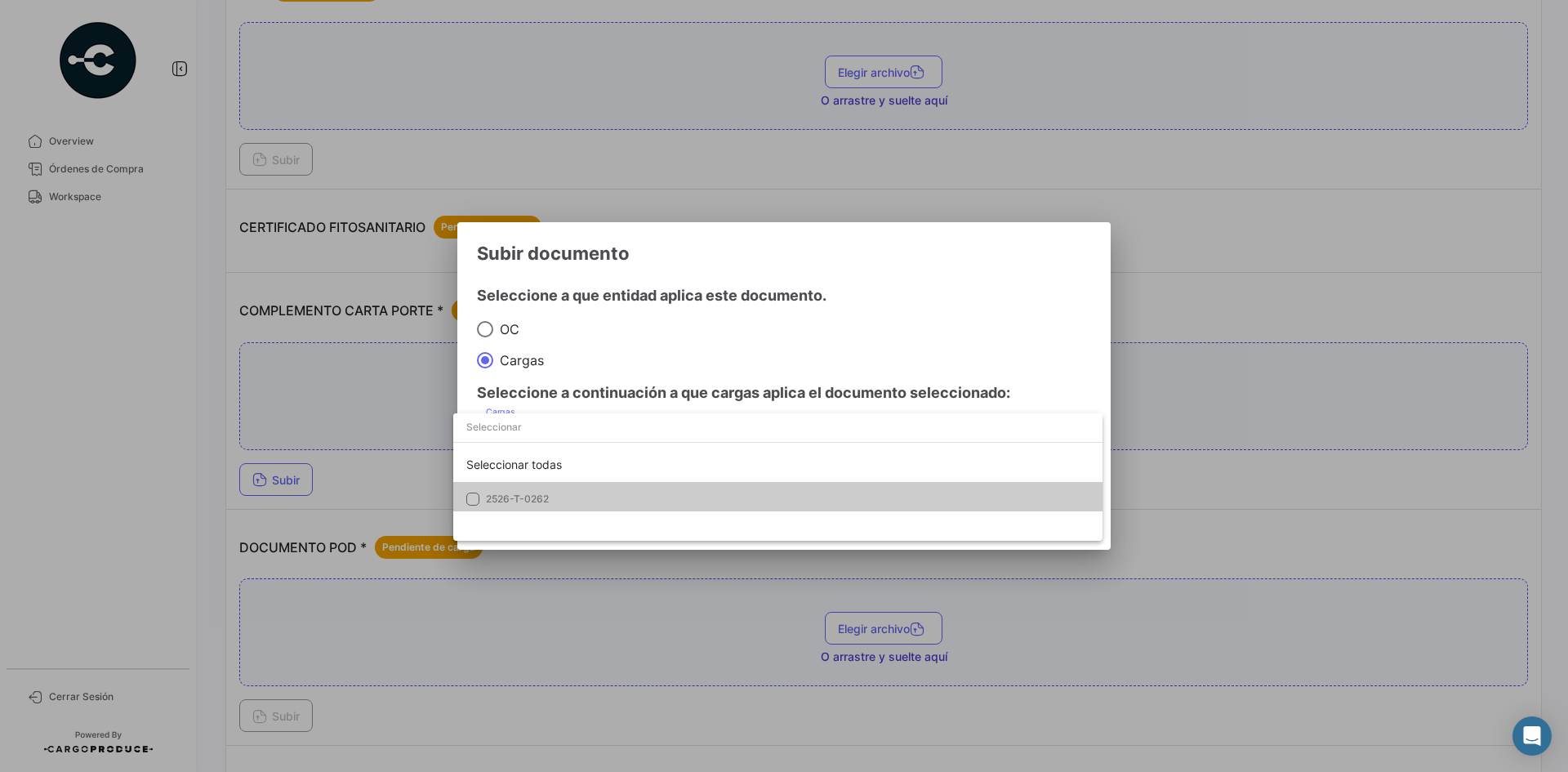
click at [550, 495] on span "2526-T-0262" at bounding box center [600, 499] width 229 height 15
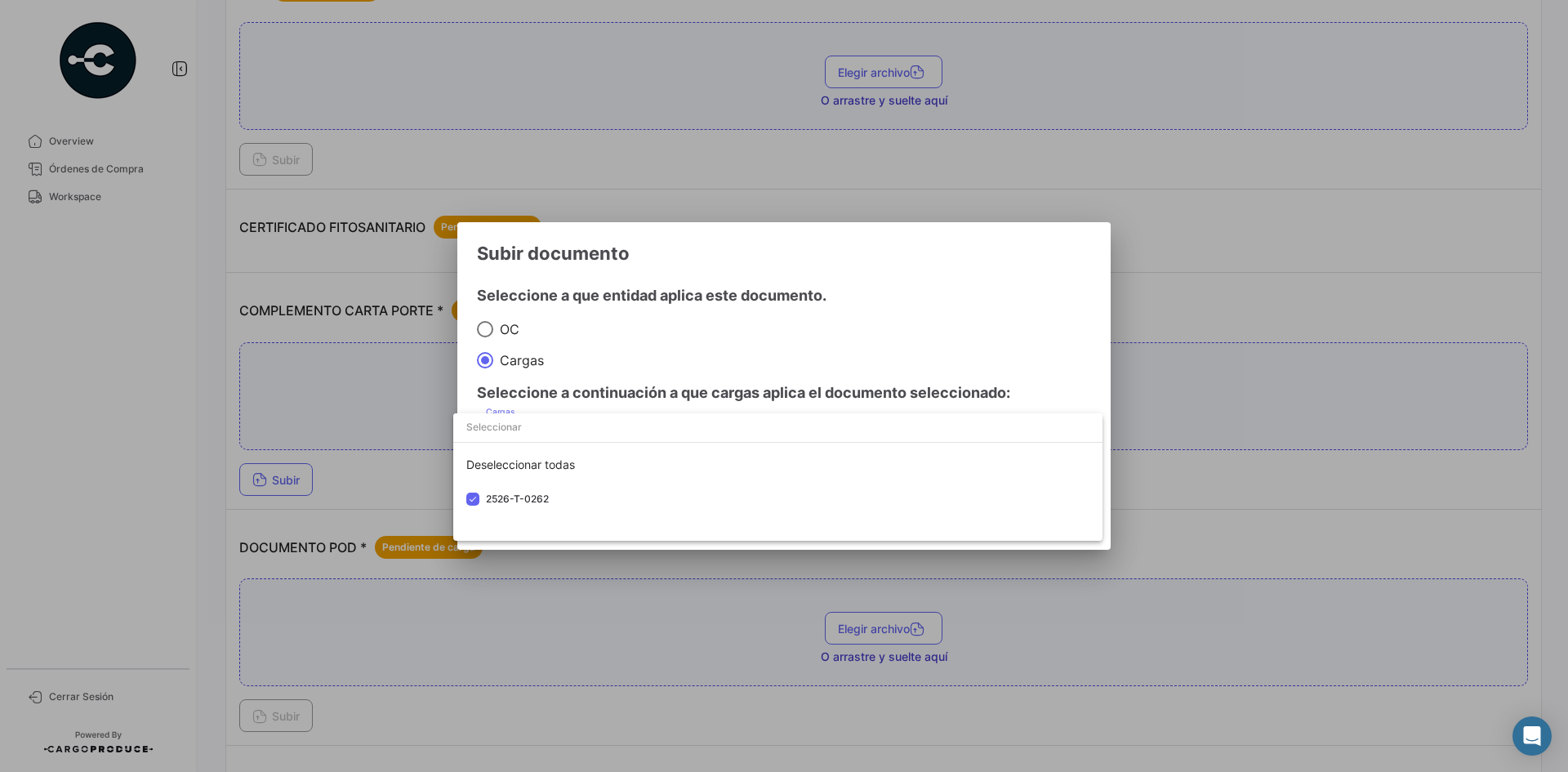
click at [908, 277] on div at bounding box center [784, 386] width 1568 height 772
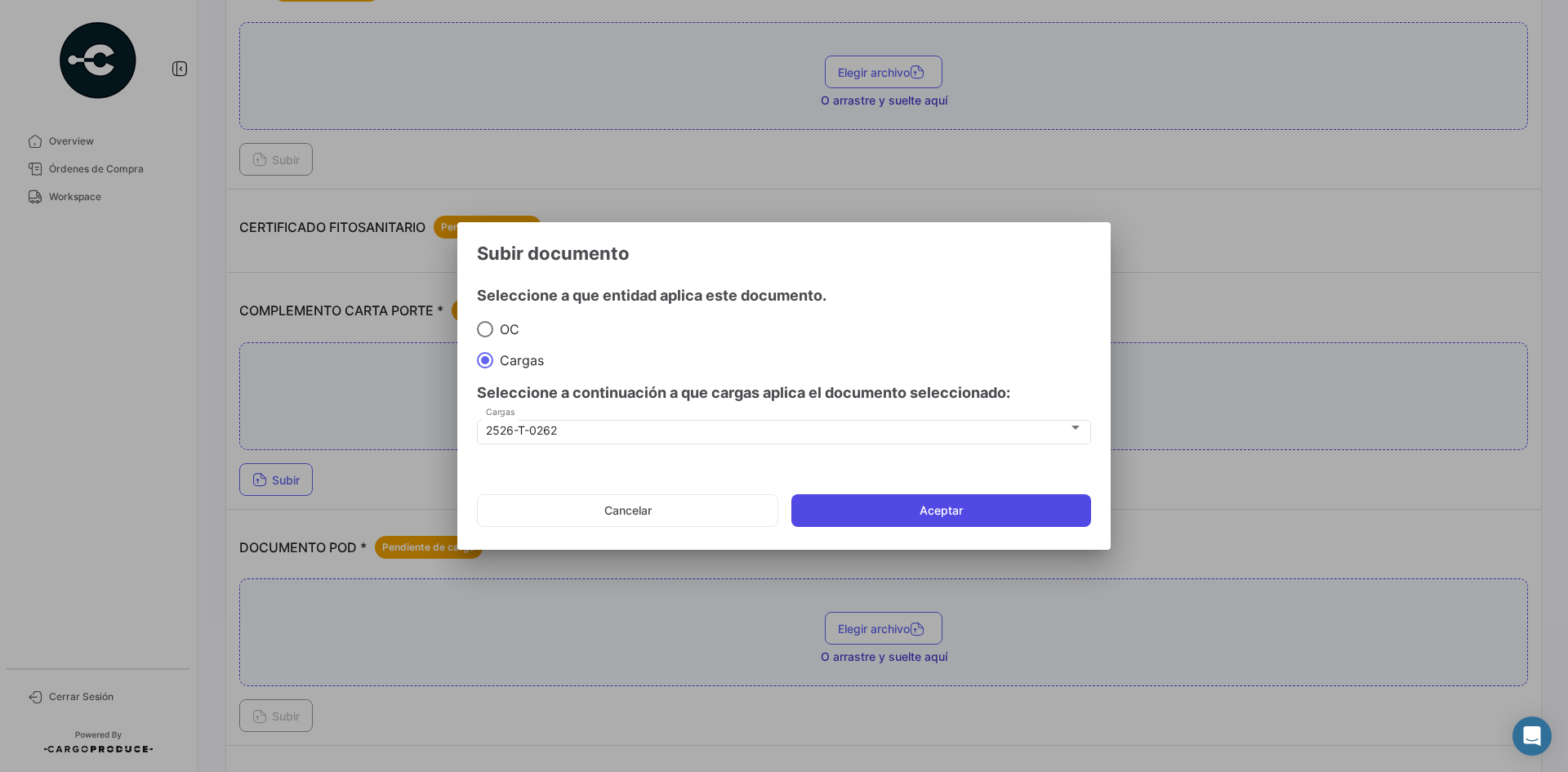
click at [929, 509] on button "Aceptar" at bounding box center [941, 511] width 299 height 33
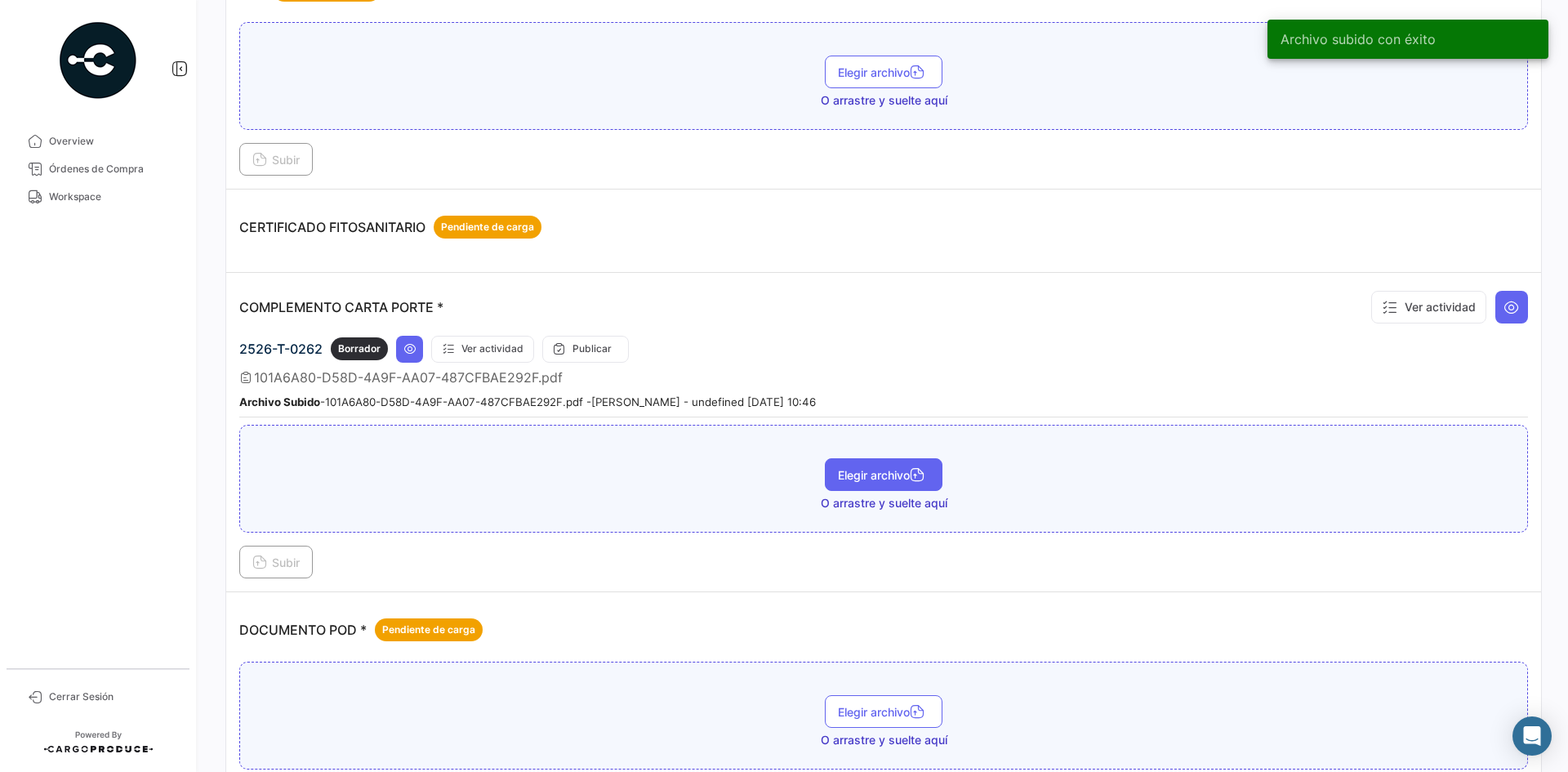
click at [853, 478] on span "Elegir archivo" at bounding box center [883, 475] width 91 height 14
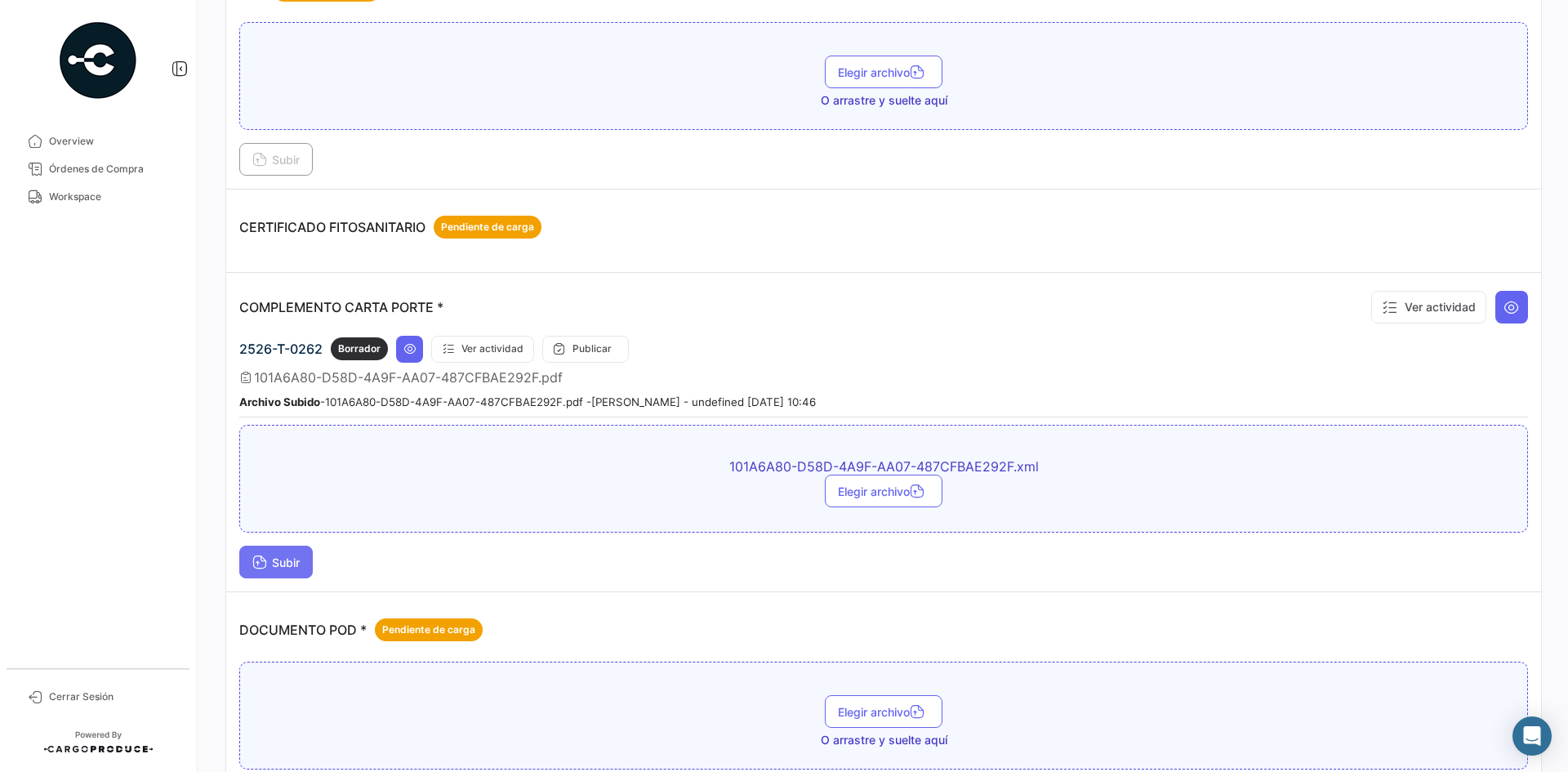
click at [298, 563] on span "Subir" at bounding box center [276, 563] width 47 height 14
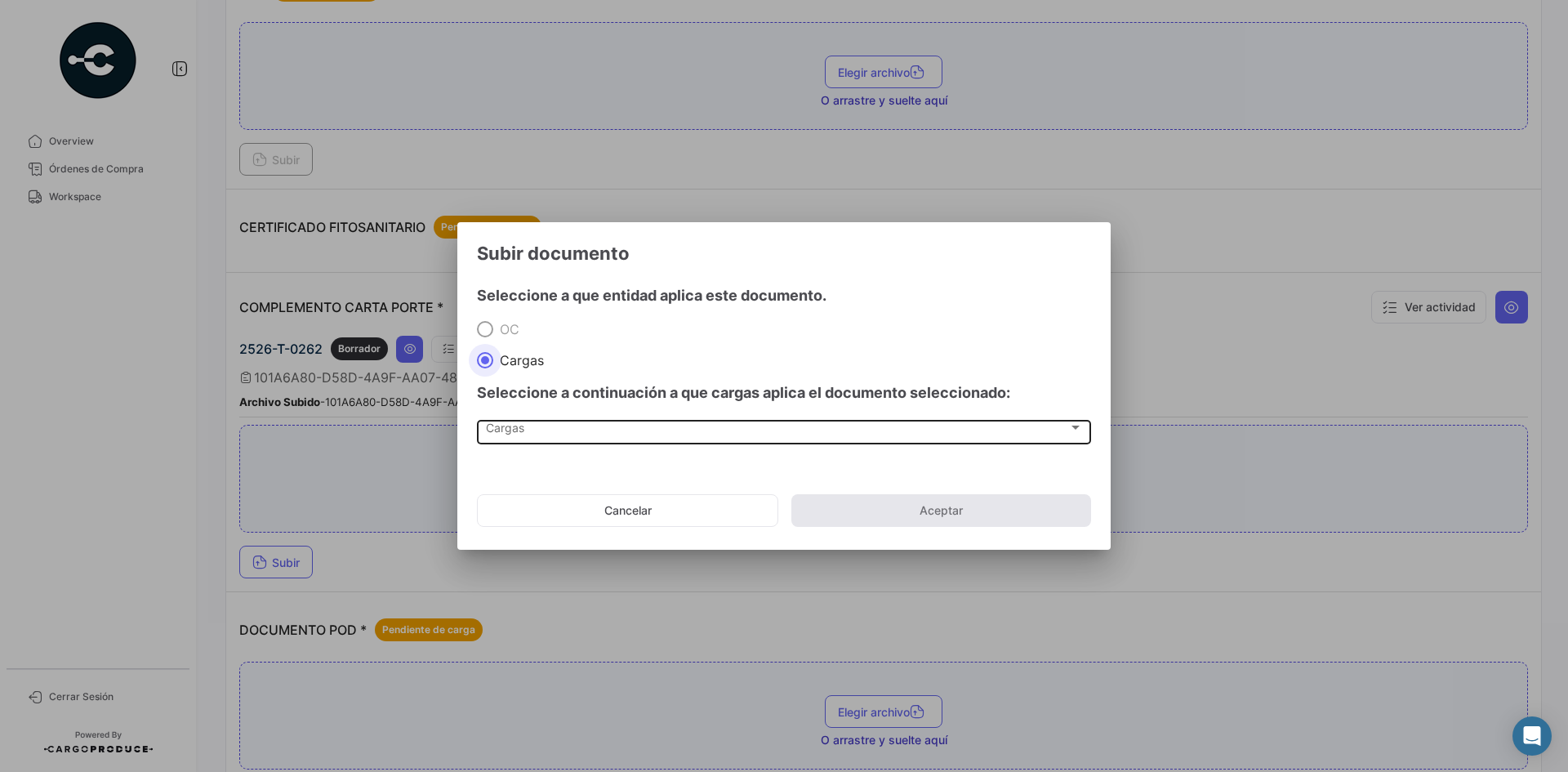
click at [564, 436] on div "Cargas" at bounding box center [776, 431] width 582 height 14
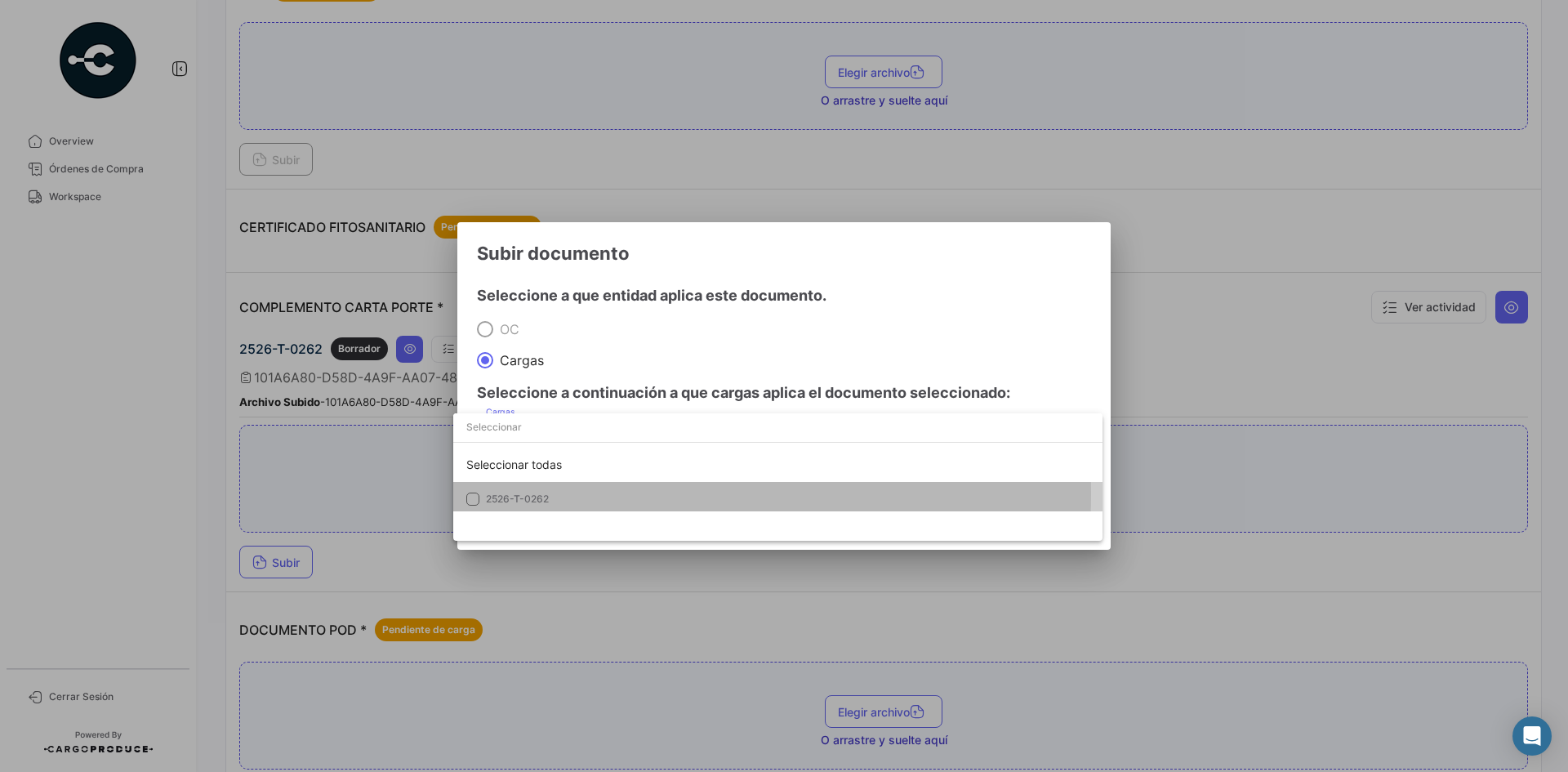
click at [576, 495] on span "2526-T-0262" at bounding box center [600, 499] width 229 height 15
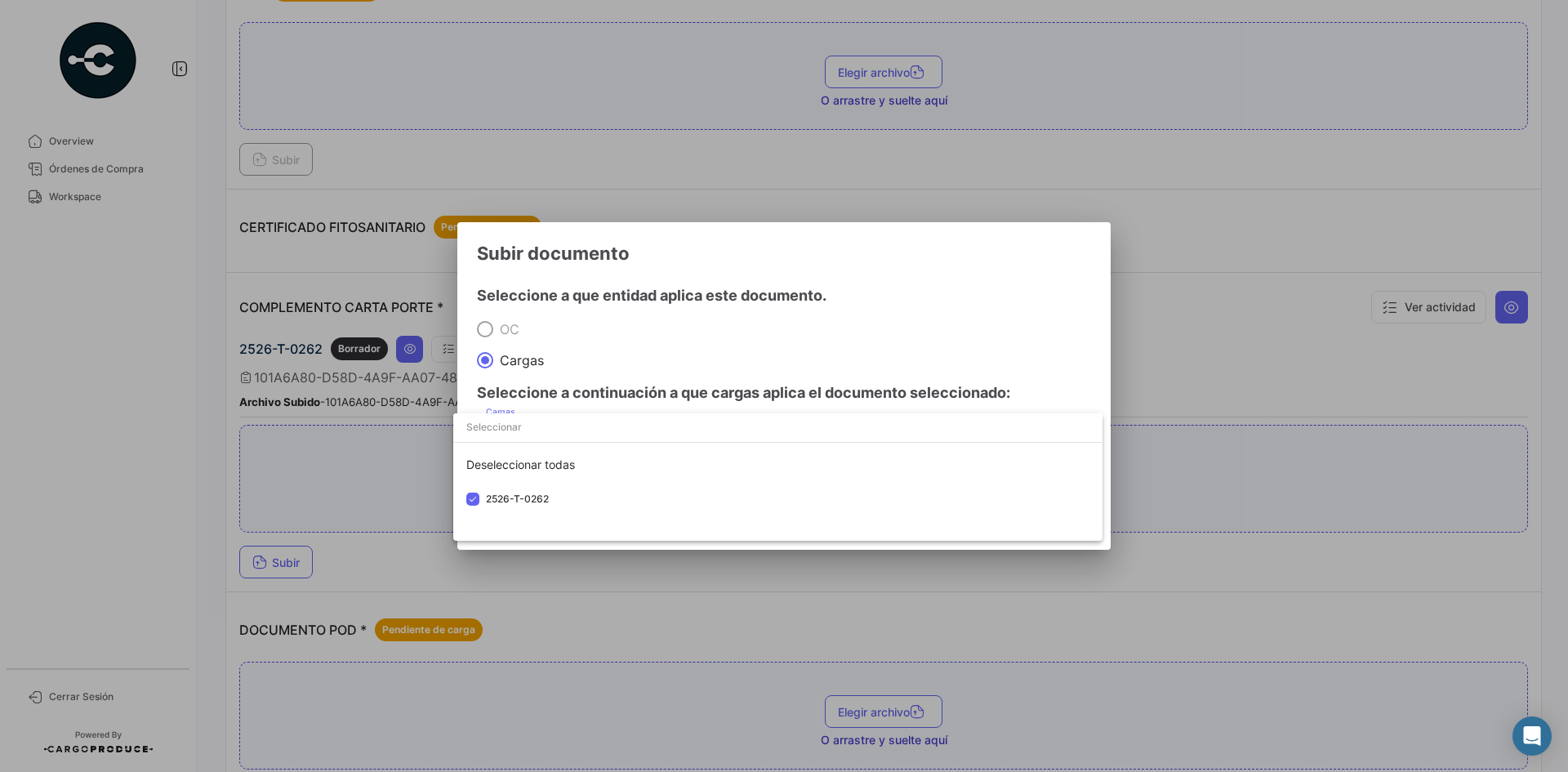
click at [881, 280] on div at bounding box center [784, 386] width 1568 height 772
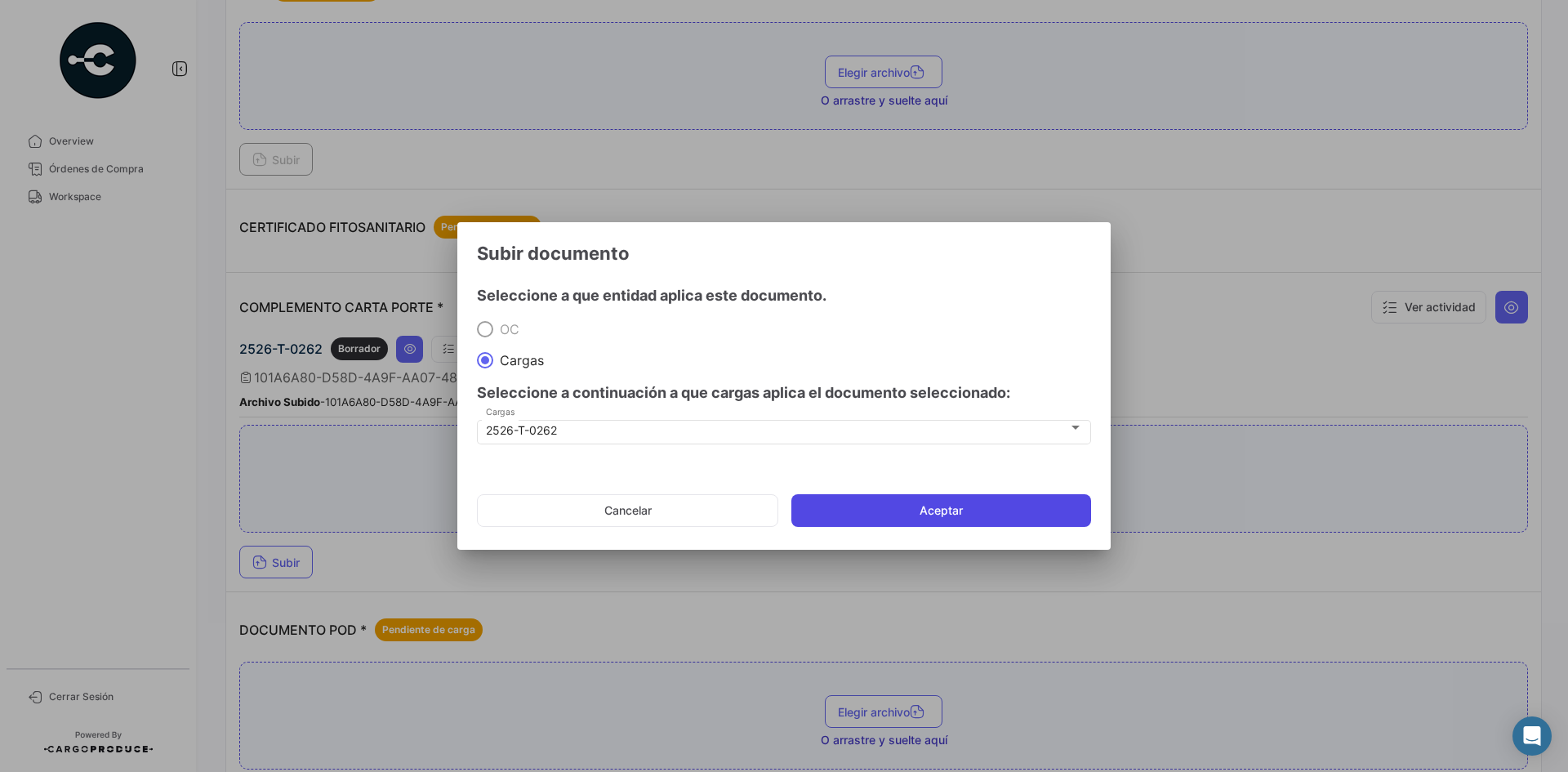
click at [888, 511] on button "Aceptar" at bounding box center [941, 511] width 299 height 33
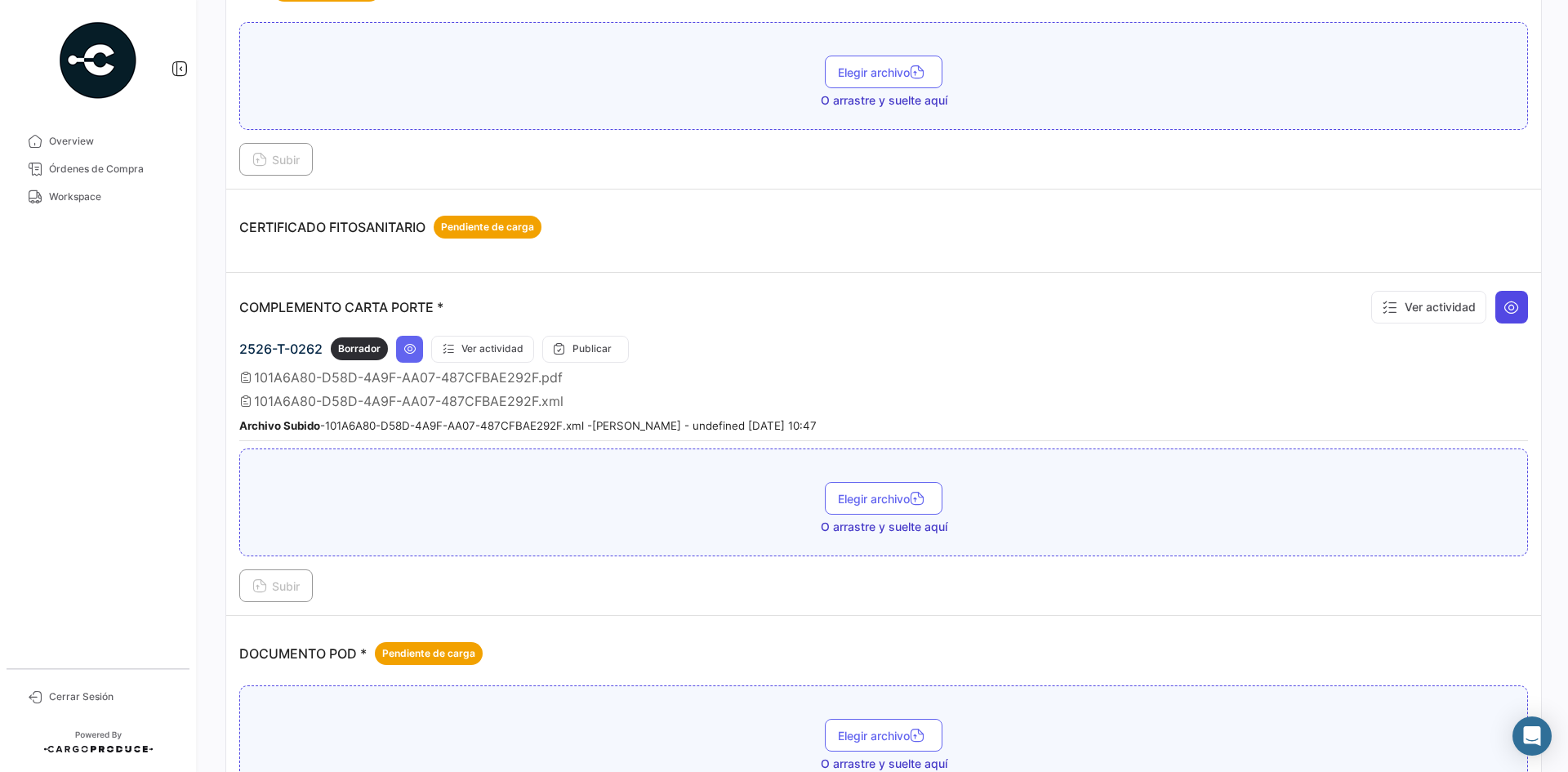
click at [1507, 317] on button at bounding box center [1511, 307] width 33 height 33
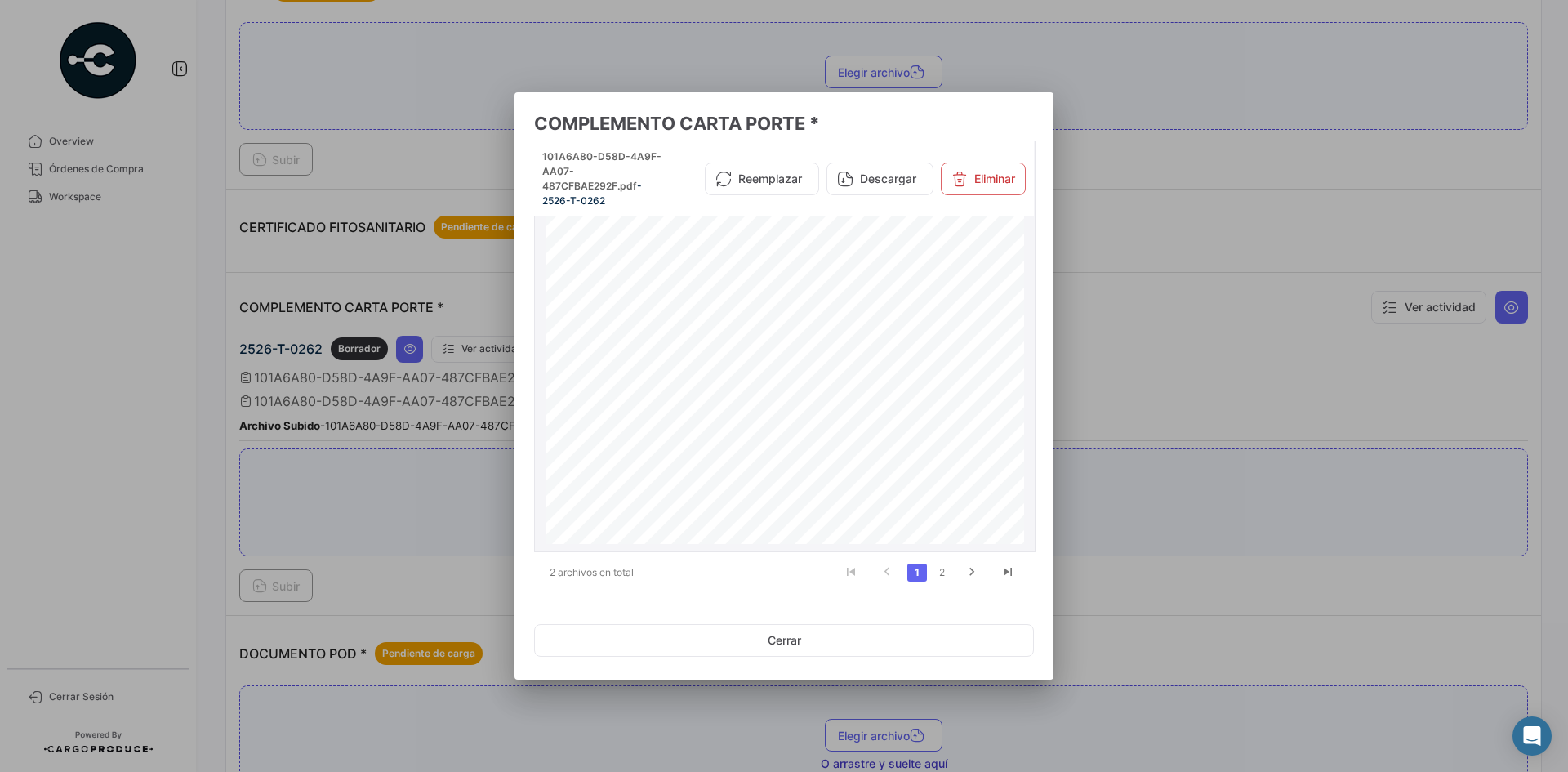
scroll to position [908, 0]
click at [1241, 205] on div at bounding box center [784, 386] width 1568 height 772
